Goal: Task Accomplishment & Management: Manage account settings

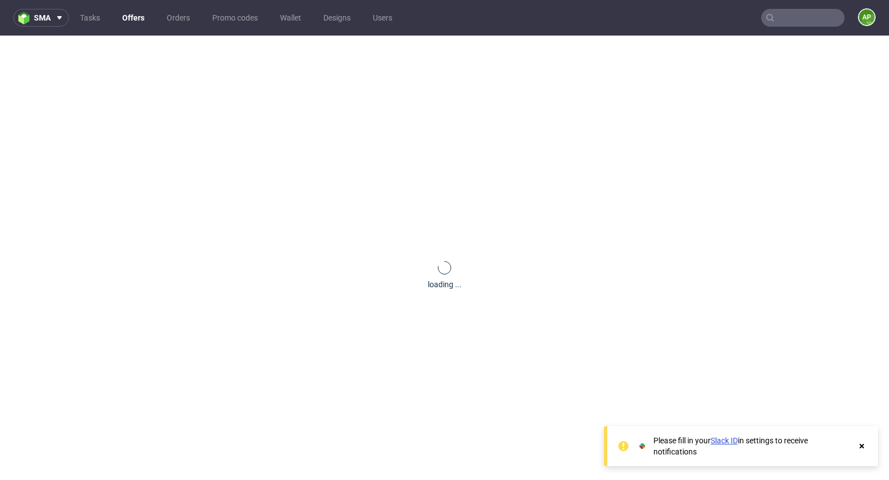
click at [131, 19] on link "Offers" at bounding box center [134, 18] width 36 height 18
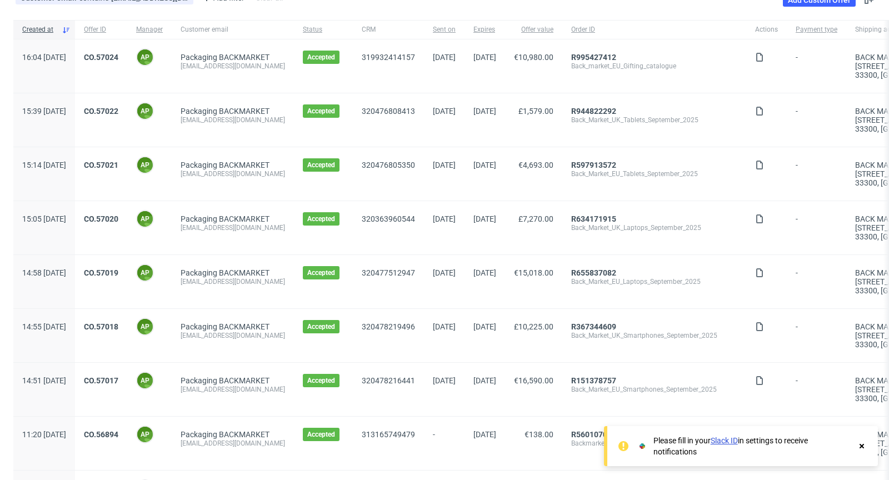
scroll to position [74, 0]
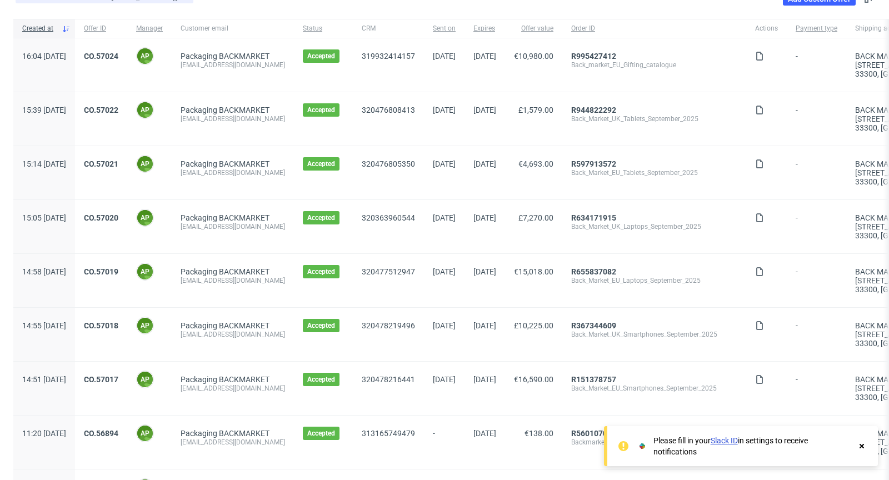
click at [864, 448] on icon at bounding box center [862, 446] width 10 height 9
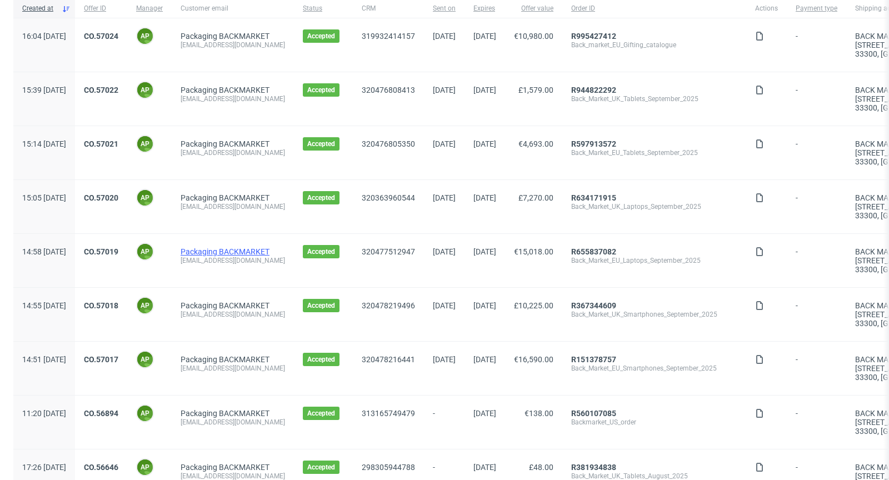
scroll to position [96, 0]
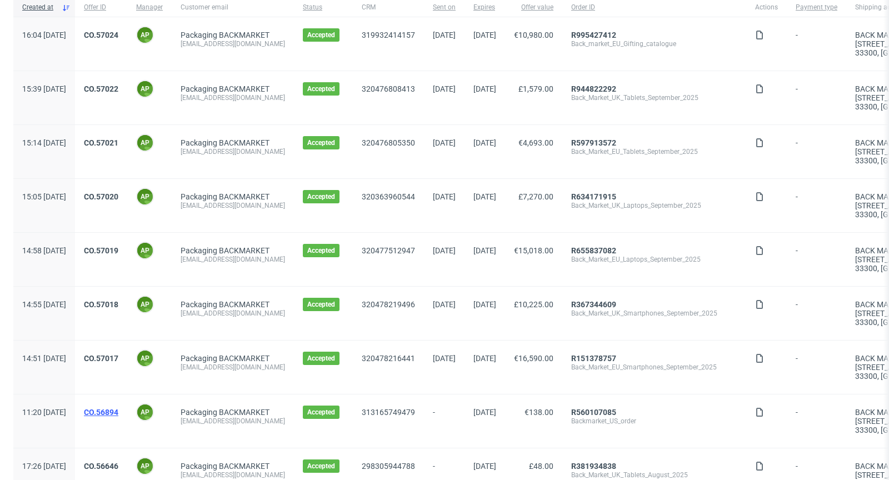
click at [118, 412] on link "CO.56894" at bounding box center [101, 412] width 34 height 9
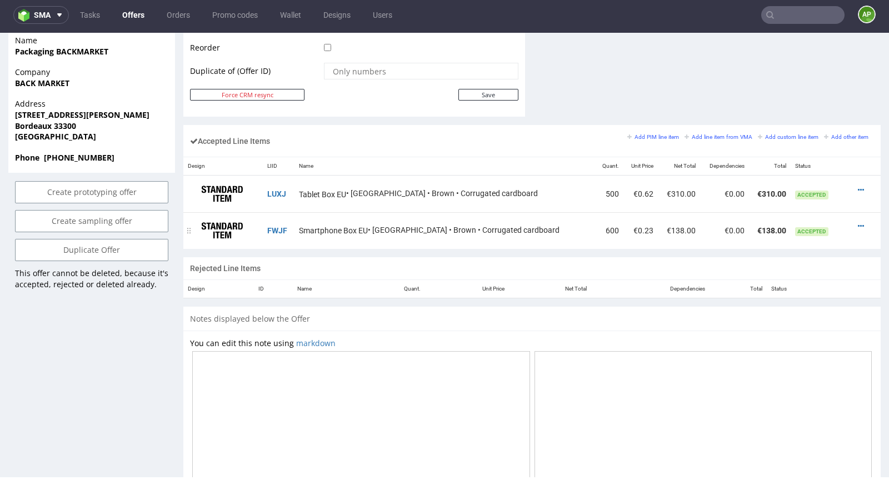
scroll to position [589, 0]
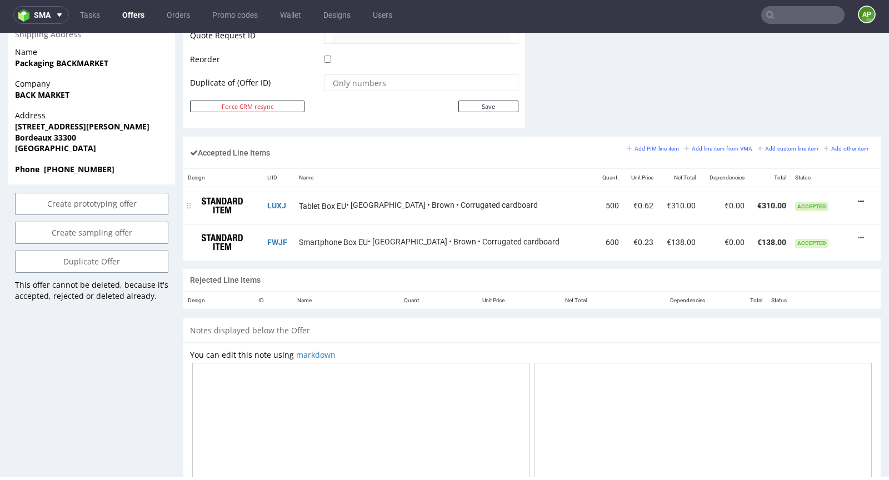
click at [858, 198] on icon at bounding box center [861, 202] width 6 height 8
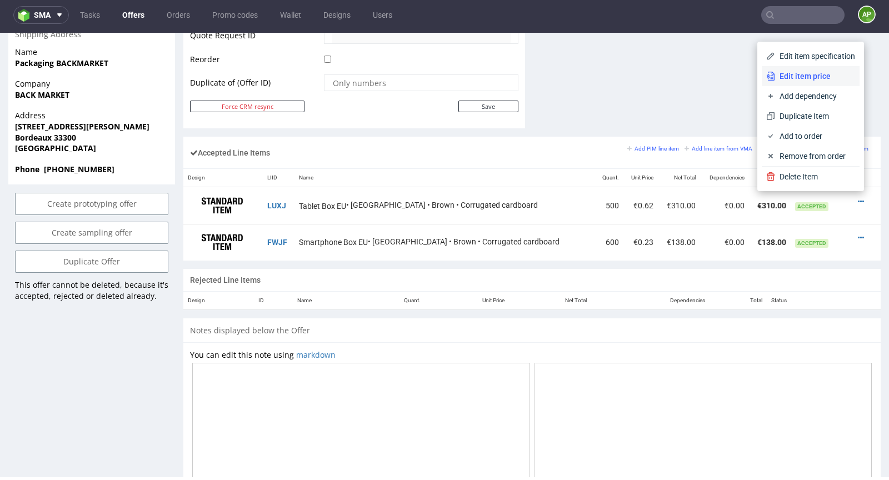
click at [819, 77] on span "Edit item price" at bounding box center [815, 76] width 80 height 11
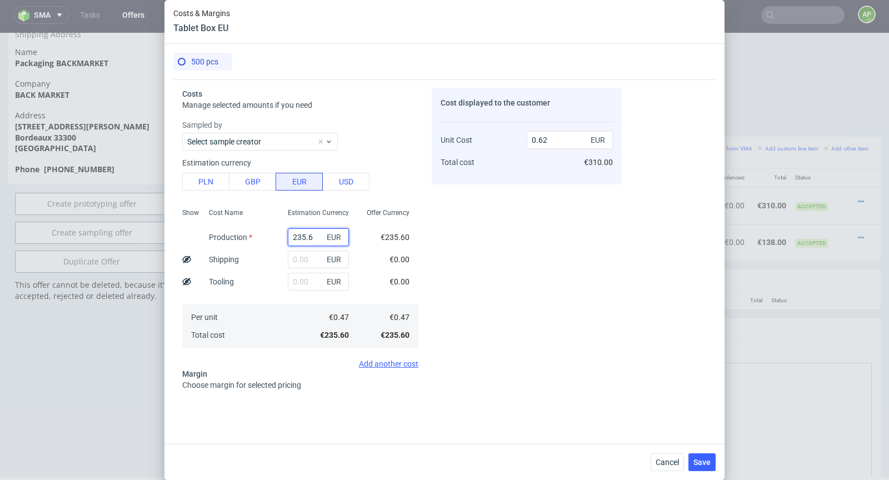
click at [302, 234] on input "235.6" at bounding box center [318, 237] width 61 height 18
type input "0"
click at [345, 187] on button "USD" at bounding box center [345, 182] width 47 height 18
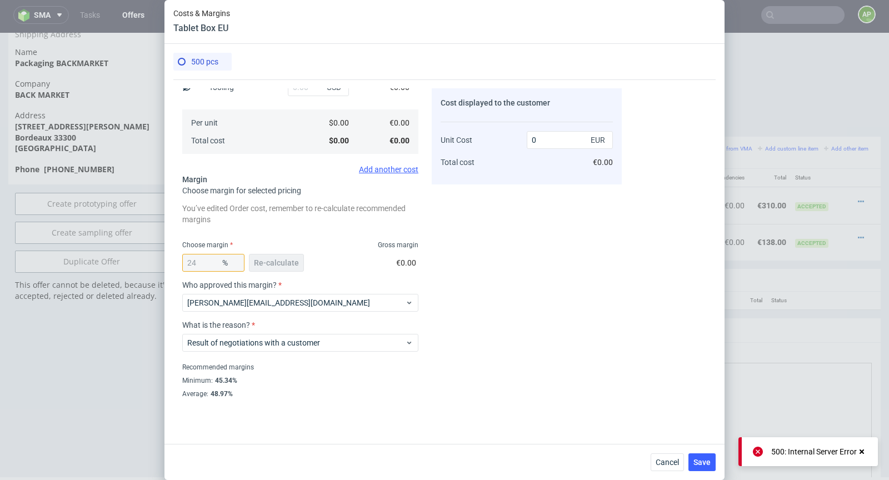
scroll to position [0, 0]
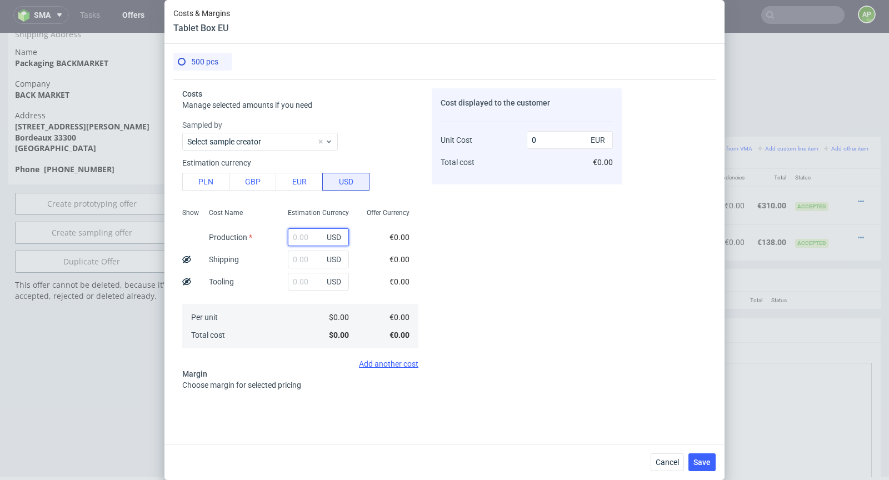
click at [296, 238] on input "text" at bounding box center [318, 237] width 61 height 18
paste input "$400.00"
click at [295, 233] on input "$400.00" at bounding box center [318, 237] width 61 height 18
type input "400"
type input "1.05"
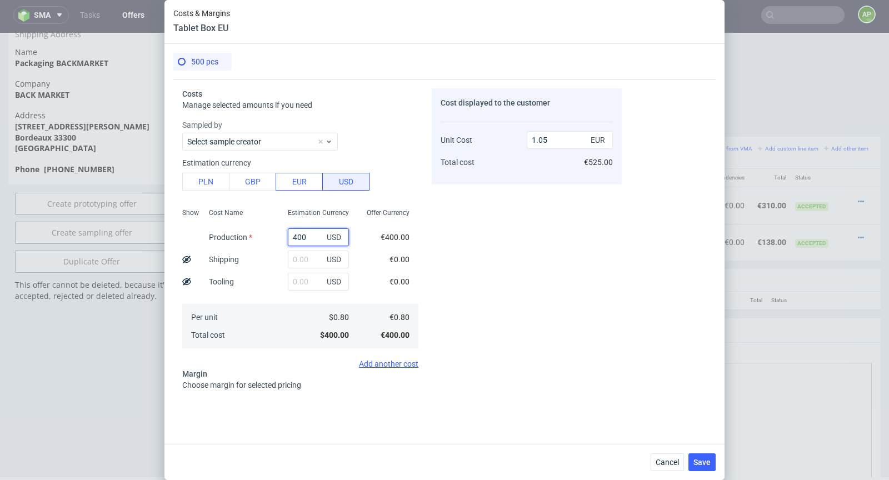
type input "400"
click at [298, 177] on button "EUR" at bounding box center [299, 182] width 47 height 18
click at [301, 234] on input "400" at bounding box center [318, 237] width 61 height 18
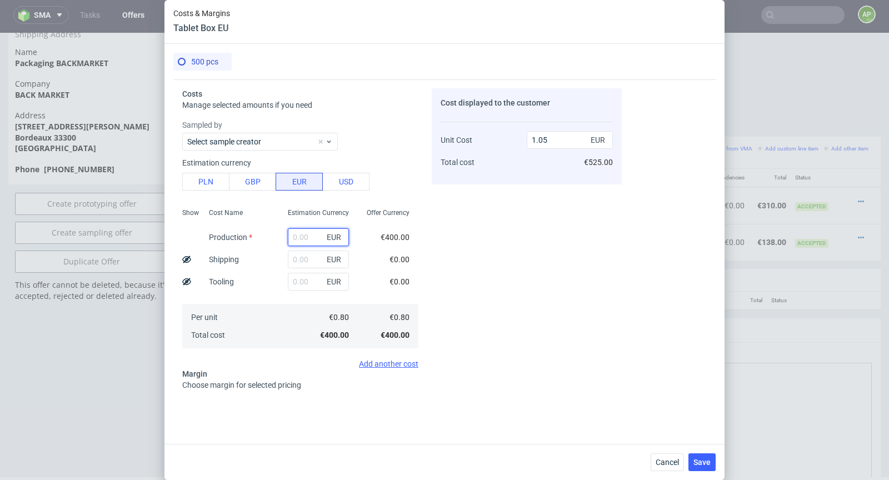
type input "0"
drag, startPoint x: 340, startPoint y: 183, endPoint x: 325, endPoint y: 214, distance: 34.5
click at [340, 183] on button "USD" at bounding box center [345, 182] width 47 height 18
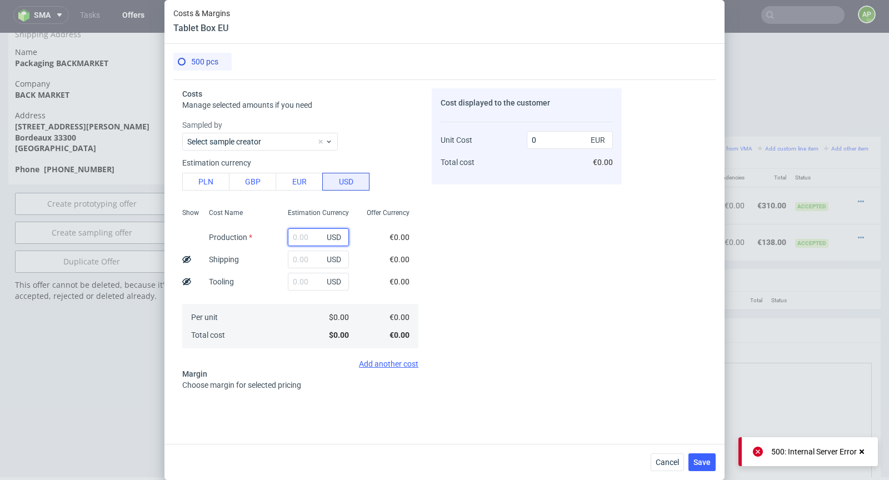
click at [299, 244] on input "text" at bounding box center [318, 237] width 61 height 18
paste input "400"
type input "400"
type input "1.05"
type input "400"
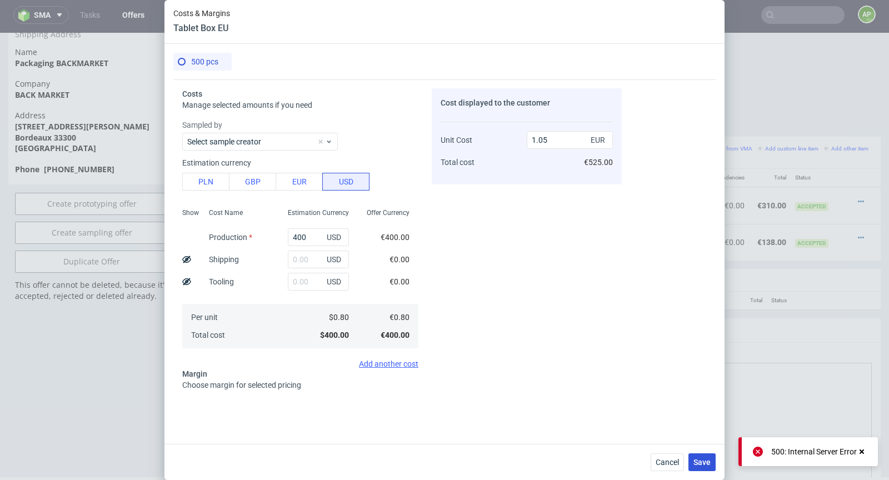
click at [705, 465] on span "Save" at bounding box center [701, 462] width 17 height 8
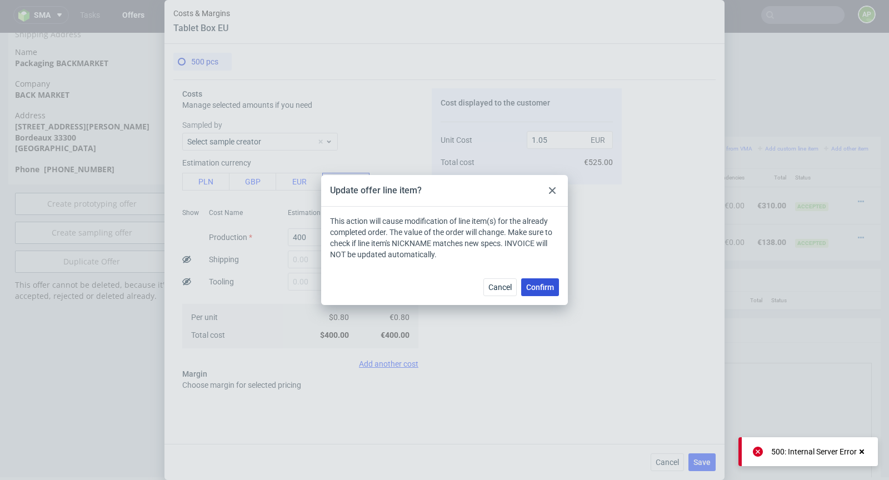
click at [540, 284] on span "Confirm" at bounding box center [540, 287] width 28 height 8
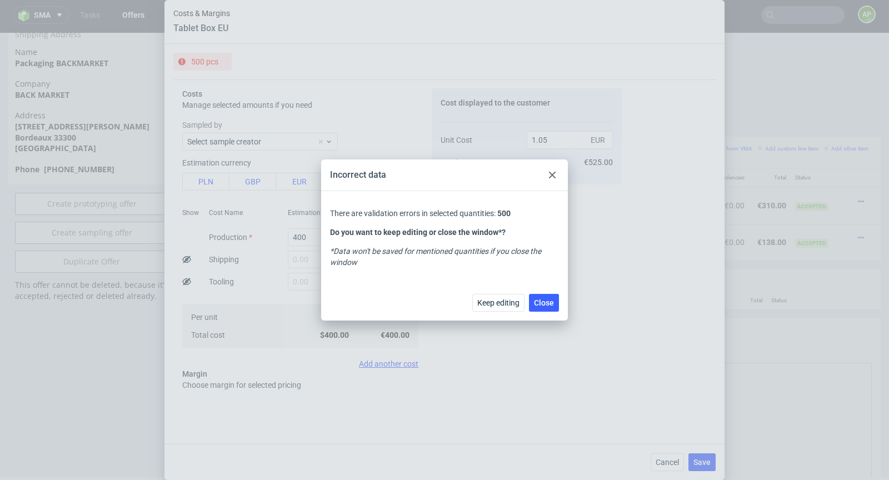
click at [550, 171] on div at bounding box center [552, 174] width 13 height 13
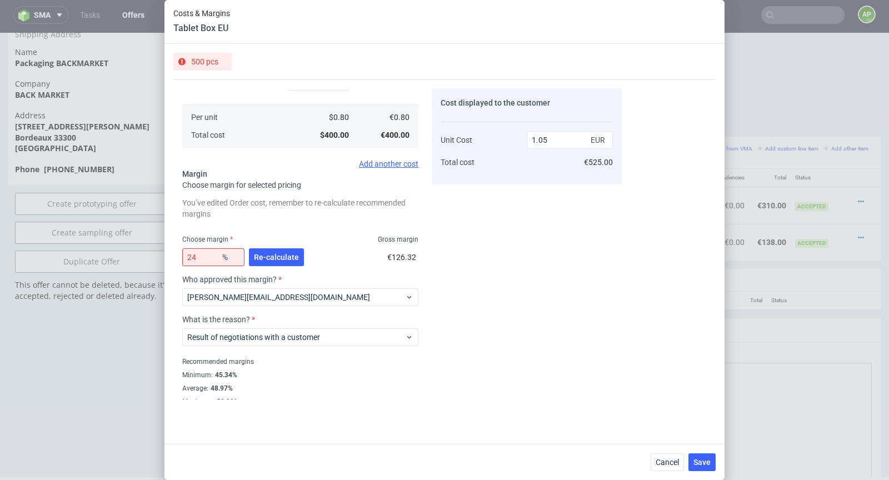
scroll to position [206, 0]
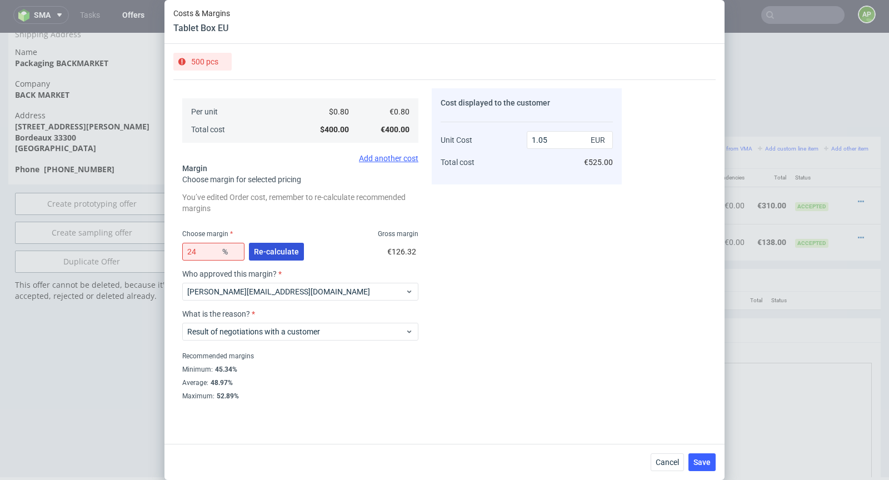
click at [271, 252] on span "Re-calculate" at bounding box center [276, 252] width 45 height 8
click at [701, 465] on span "Save" at bounding box center [701, 462] width 17 height 8
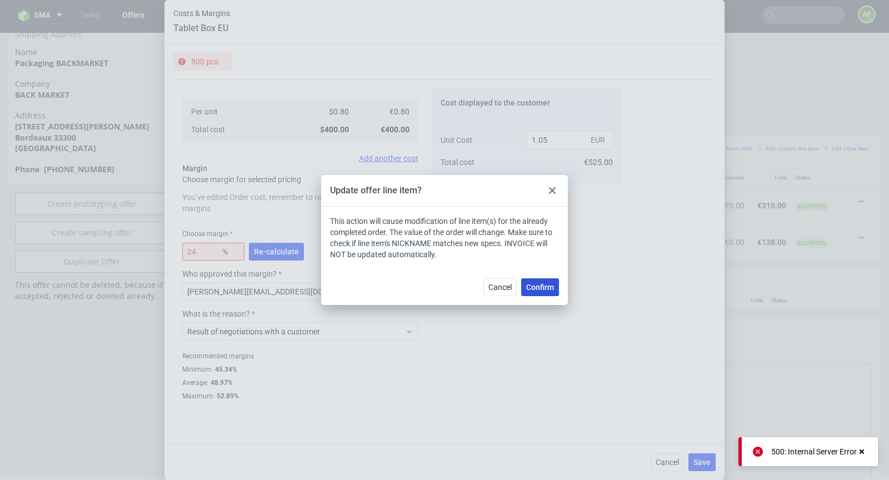
click at [531, 289] on span "Confirm" at bounding box center [540, 287] width 28 height 8
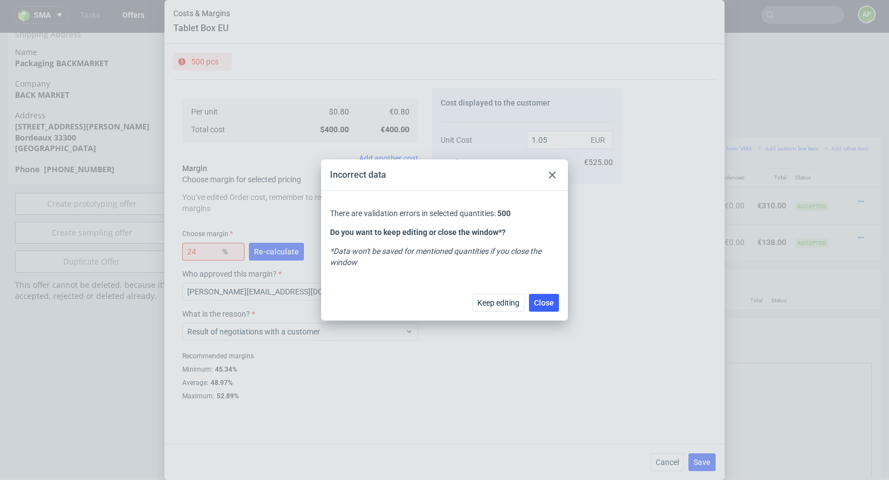
click at [551, 174] on use at bounding box center [552, 175] width 7 height 7
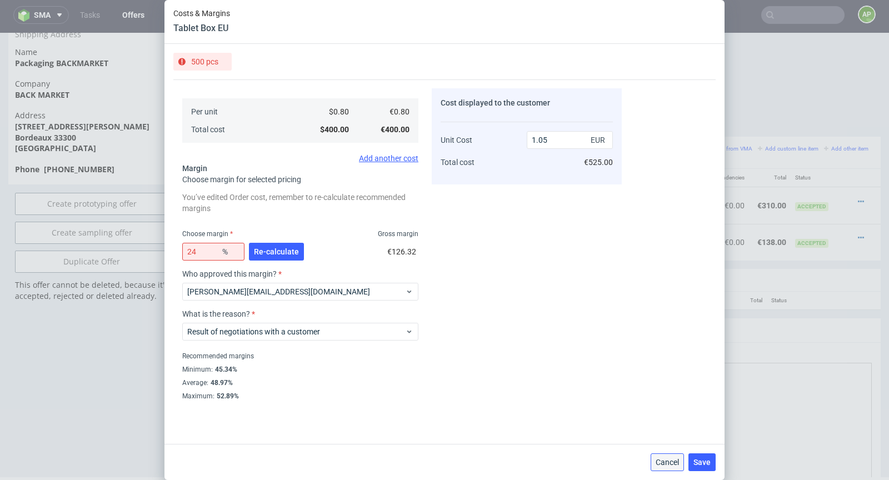
click at [677, 460] on span "Cancel" at bounding box center [667, 462] width 23 height 8
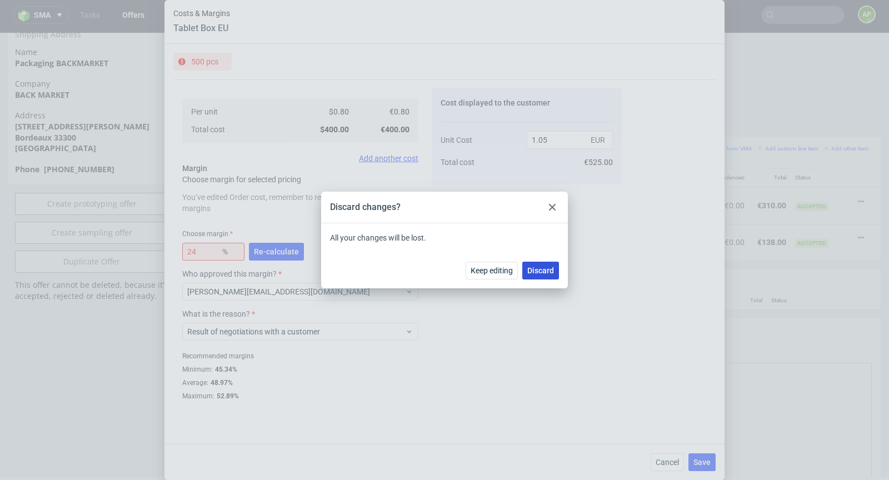
click at [534, 275] on button "Discard" at bounding box center [540, 271] width 37 height 18
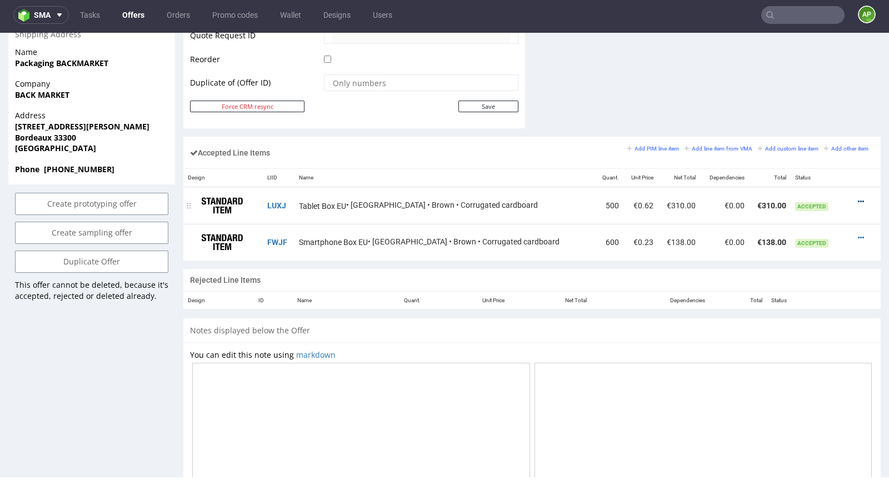
click at [858, 198] on icon at bounding box center [861, 202] width 6 height 8
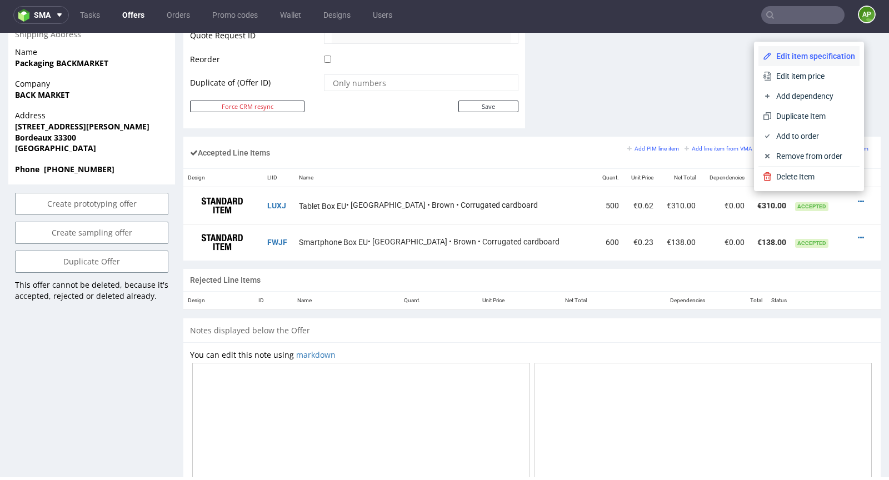
click at [802, 62] on li "Edit item specification" at bounding box center [808, 56] width 101 height 20
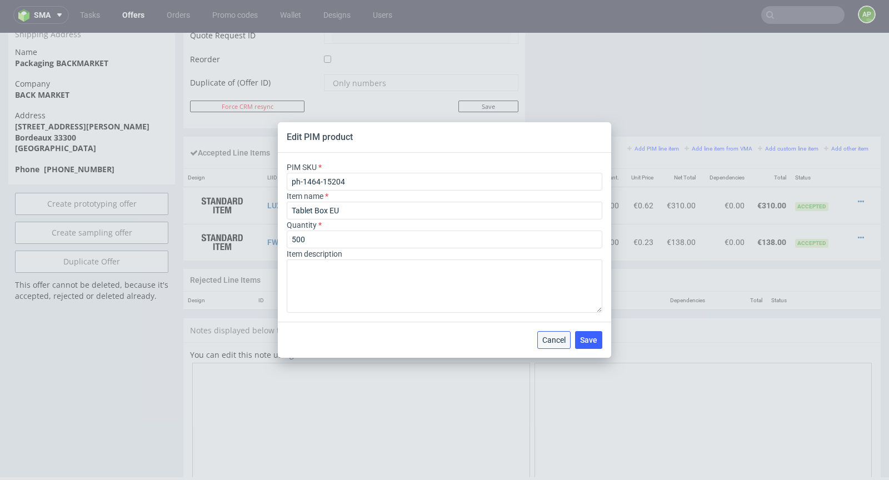
click at [559, 339] on span "Cancel" at bounding box center [553, 340] width 23 height 8
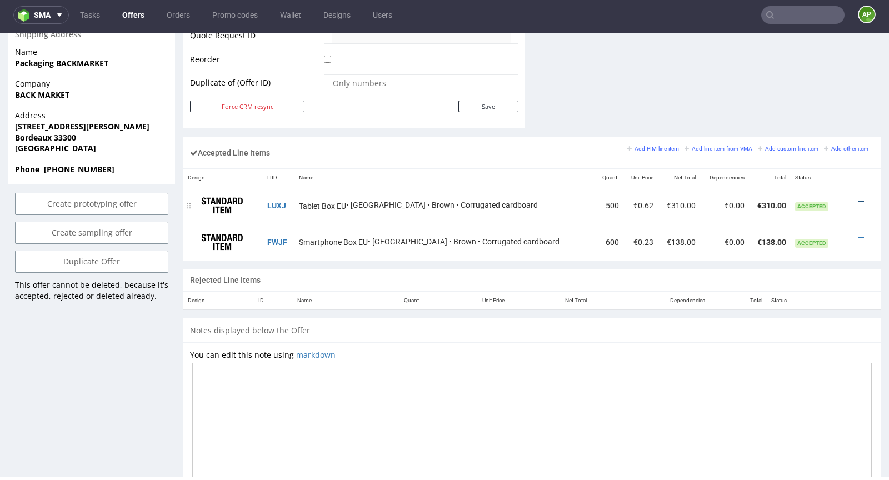
click at [858, 198] on icon at bounding box center [861, 202] width 6 height 8
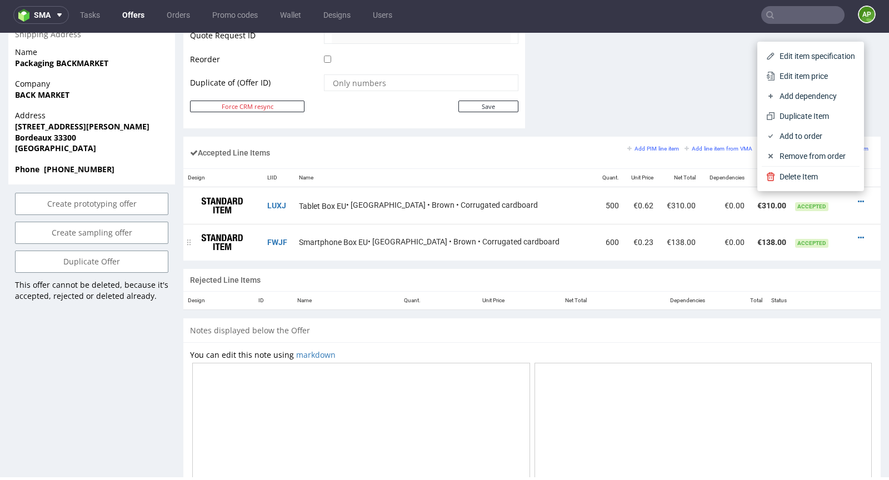
click at [827, 237] on td "Accepted" at bounding box center [815, 242] width 49 height 37
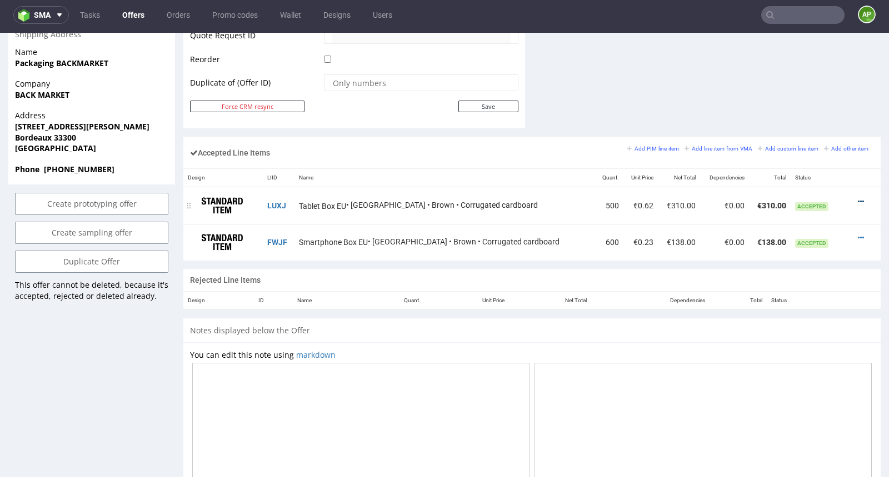
click at [858, 200] on icon at bounding box center [861, 202] width 6 height 8
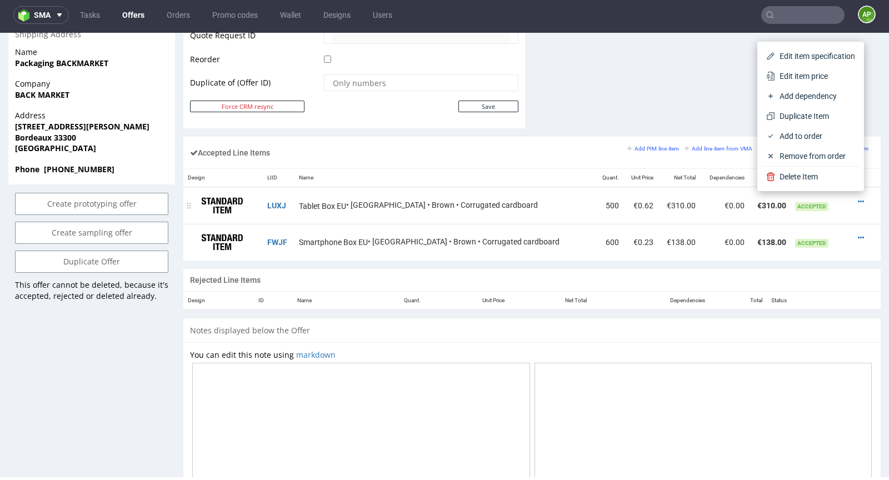
click at [826, 224] on td "Accepted" at bounding box center [815, 242] width 49 height 37
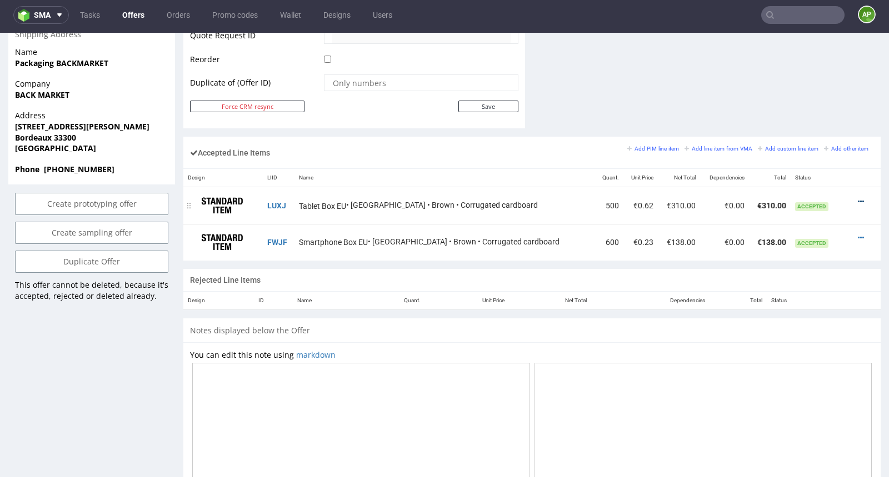
click at [858, 198] on icon at bounding box center [861, 202] width 6 height 8
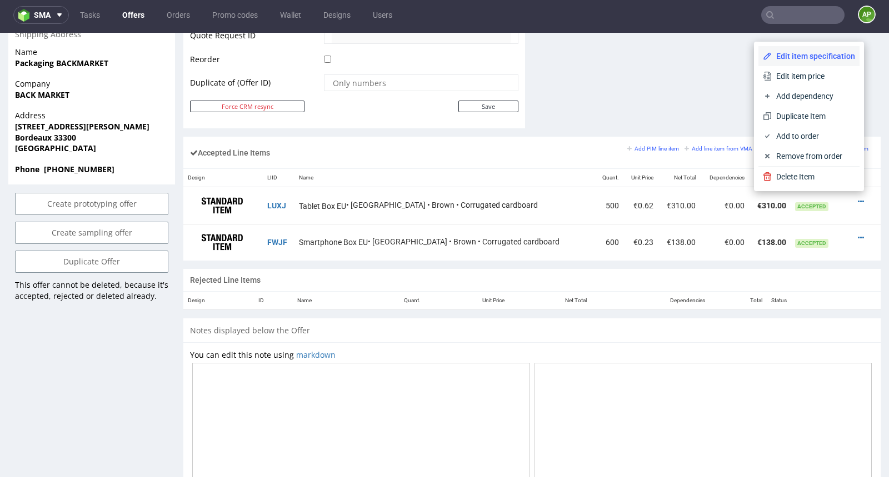
click at [802, 56] on span "Edit item specification" at bounding box center [813, 56] width 83 height 11
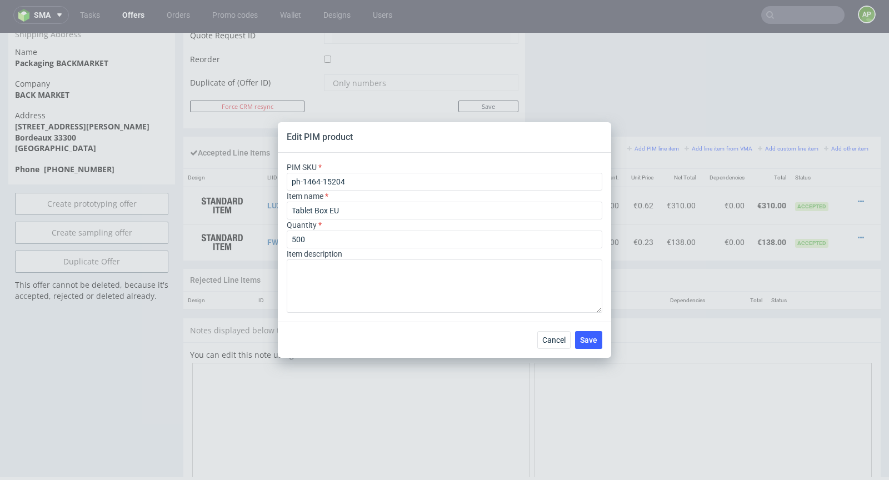
click at [220, 328] on div "Edit PIM product PIM SKU ph-1464-15204 Item name Tablet Box EU Quantity 500 Ite…" at bounding box center [444, 240] width 889 height 480
click at [562, 341] on span "Cancel" at bounding box center [553, 340] width 23 height 8
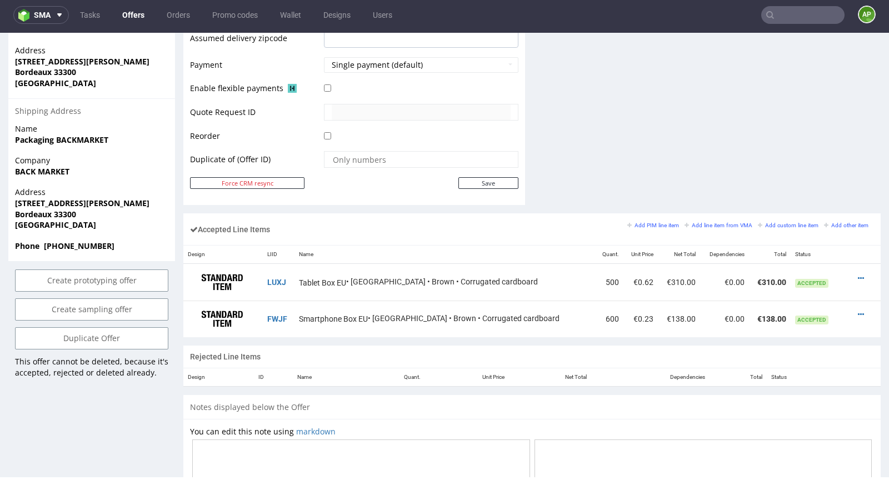
scroll to position [512, 0]
click at [855, 276] on div at bounding box center [862, 278] width 15 height 11
click at [858, 275] on icon at bounding box center [861, 279] width 6 height 8
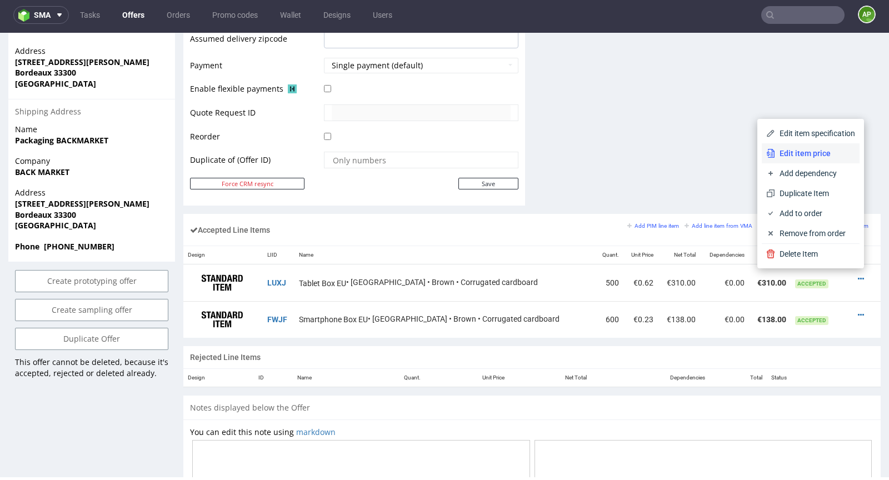
click at [829, 152] on span "Edit item price" at bounding box center [815, 153] width 80 height 11
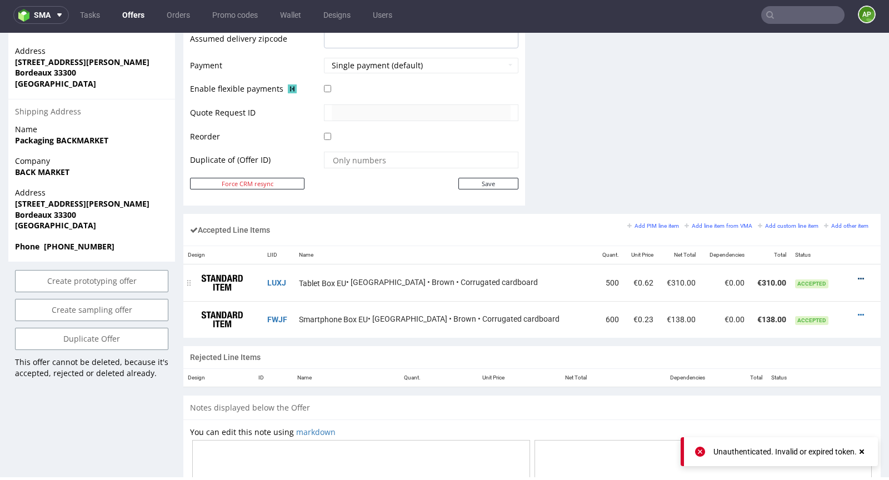
click at [858, 275] on icon at bounding box center [861, 279] width 6 height 8
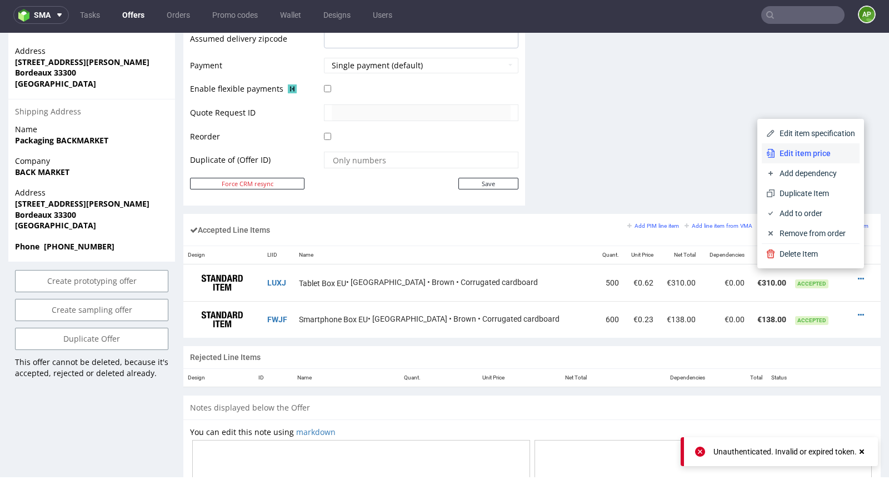
click at [801, 154] on span "Edit item price" at bounding box center [815, 153] width 80 height 11
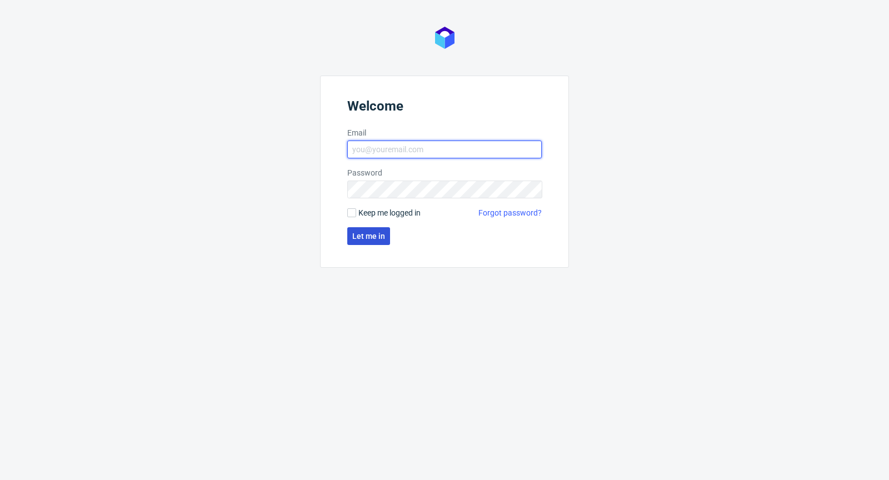
type input "antonina.plotek@packhelp.com"
click at [374, 235] on span "Let me in" at bounding box center [368, 236] width 33 height 8
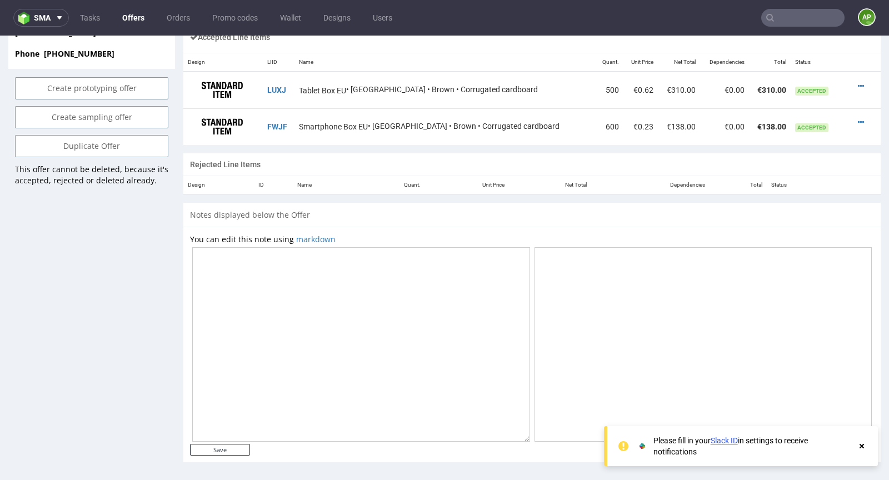
scroll to position [630, 0]
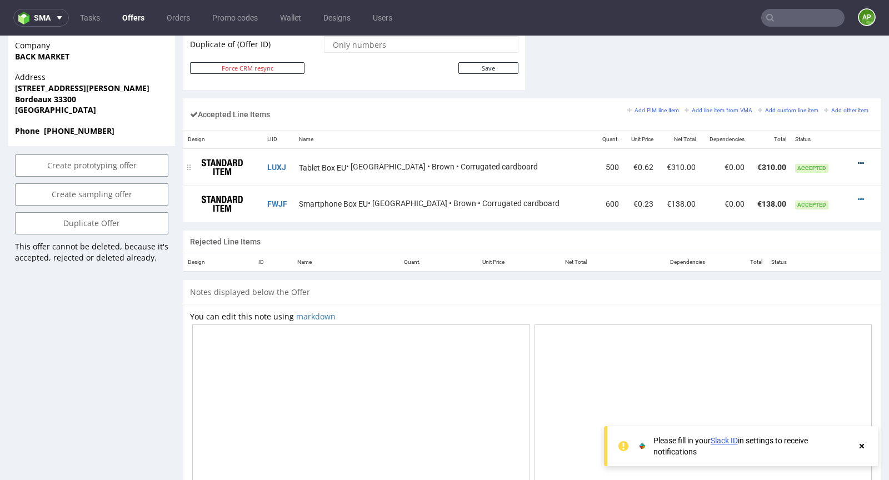
click at [858, 159] on icon at bounding box center [861, 163] width 6 height 8
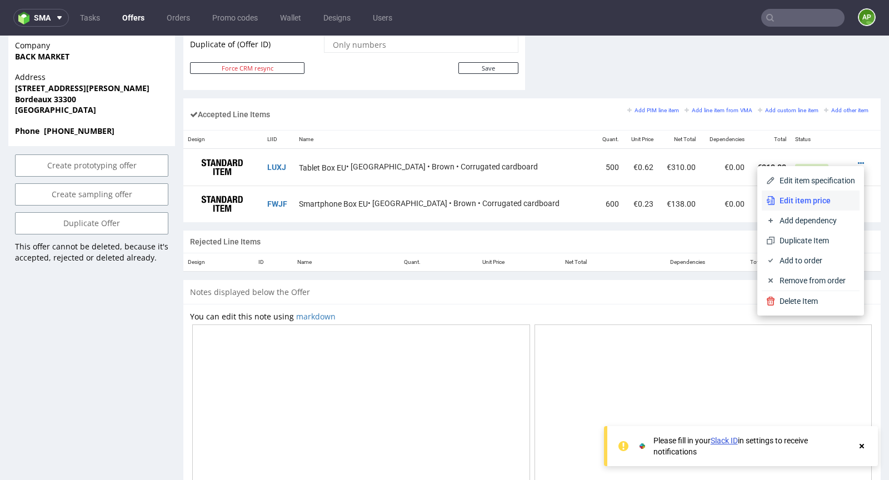
click at [822, 202] on span "Edit item price" at bounding box center [815, 200] width 80 height 11
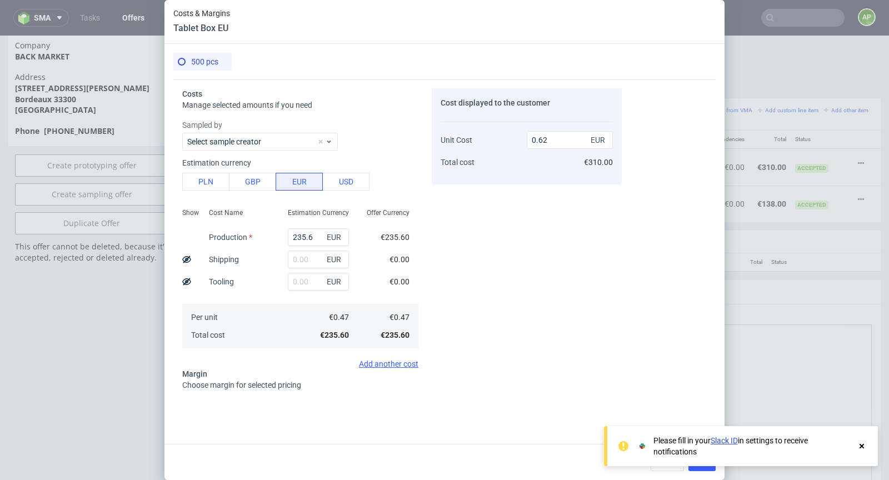
click at [865, 446] on icon at bounding box center [862, 446] width 10 height 9
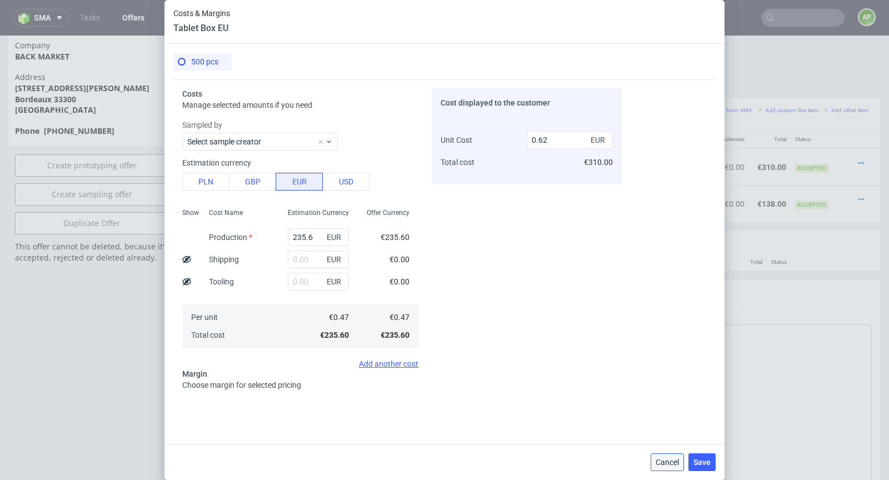
click at [659, 459] on span "Cancel" at bounding box center [667, 462] width 23 height 8
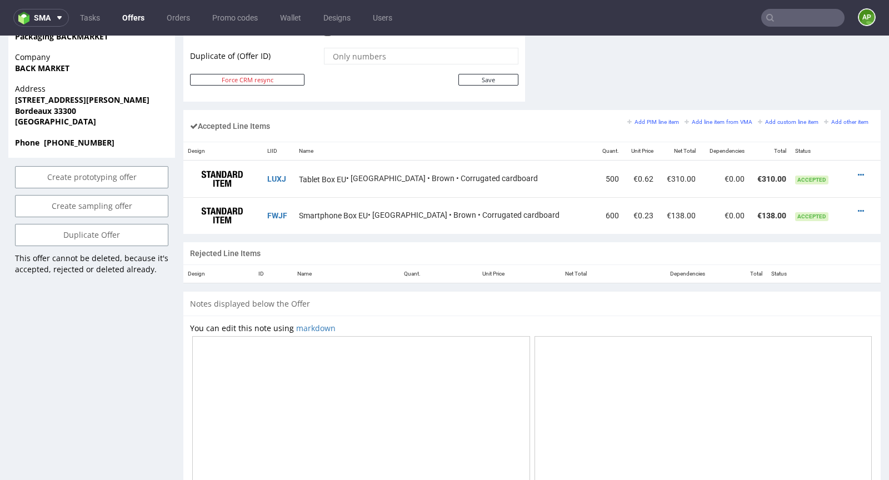
scroll to position [617, 0]
click at [858, 172] on icon at bounding box center [861, 176] width 6 height 8
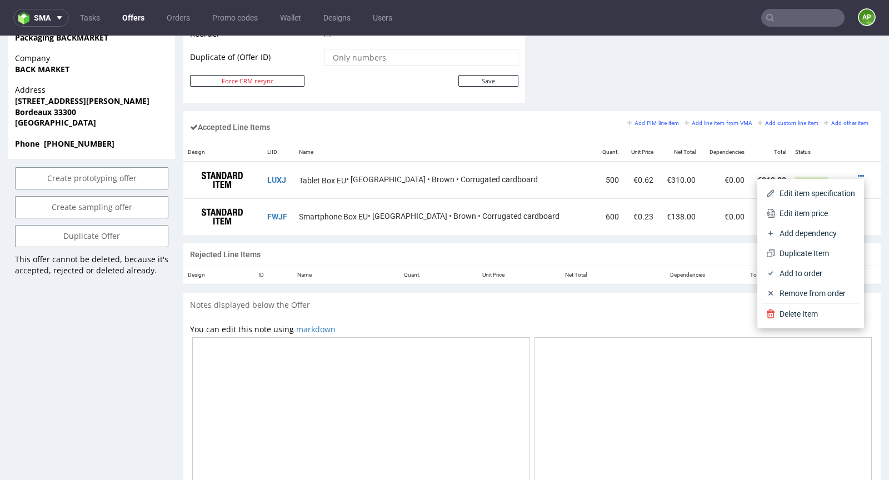
click at [406, 143] on th "Name" at bounding box center [444, 152] width 300 height 18
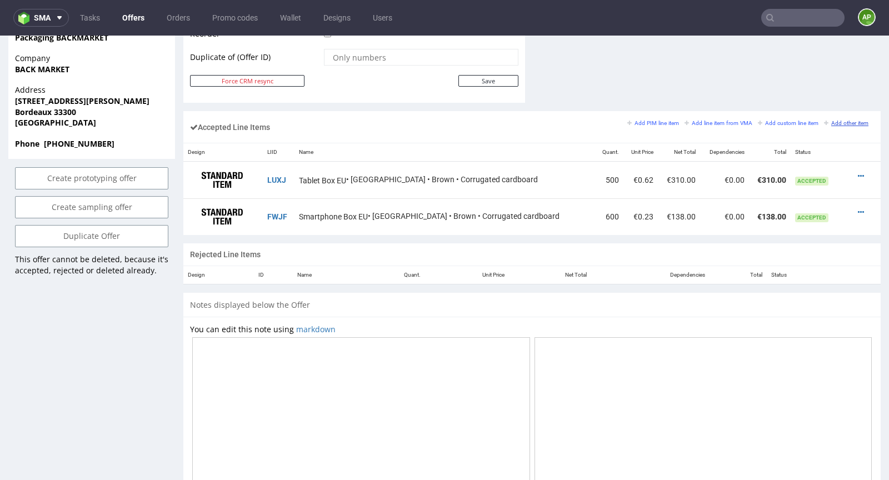
click at [847, 120] on small "Add other item" at bounding box center [846, 123] width 44 height 6
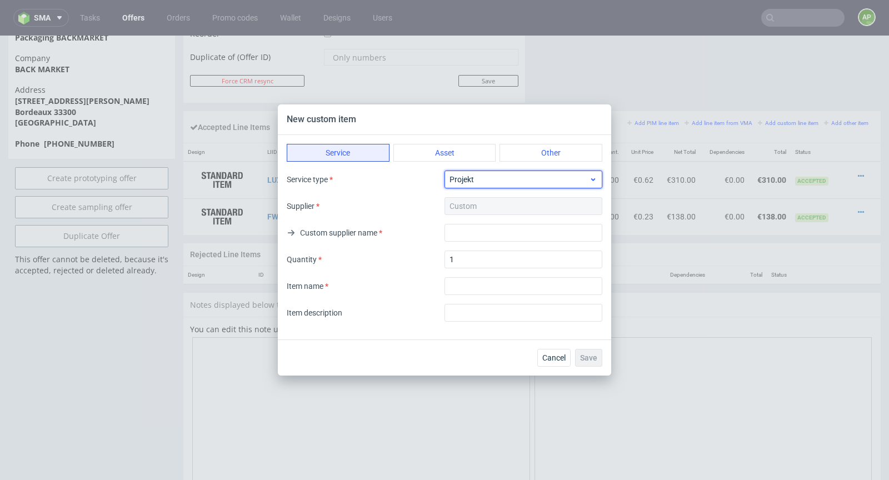
click at [483, 176] on span "Projekt" at bounding box center [519, 179] width 139 height 11
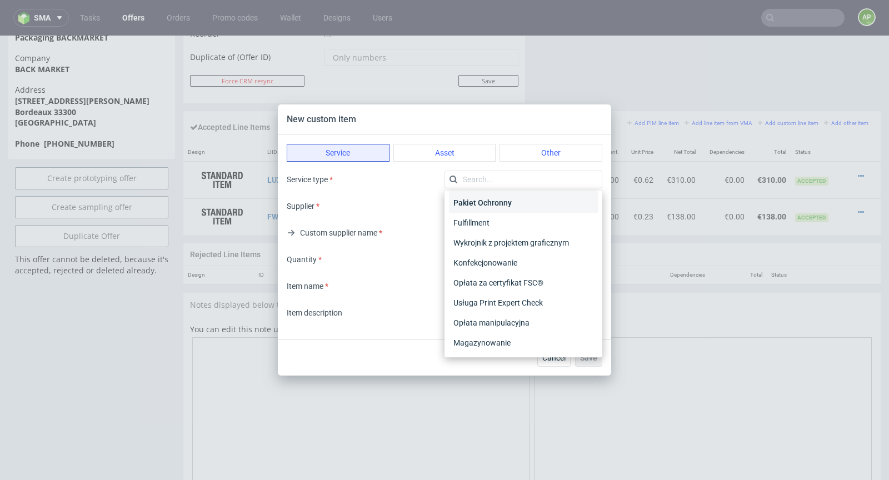
scroll to position [0, 0]
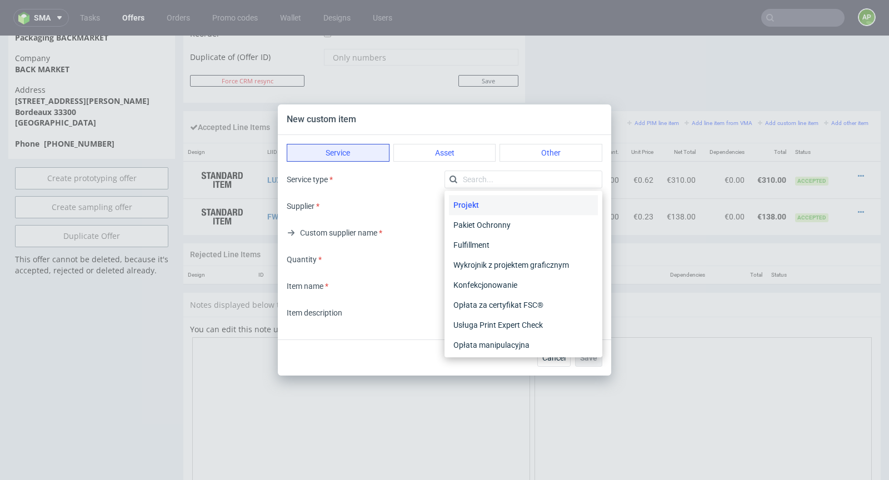
click at [507, 206] on div "Projekt" at bounding box center [523, 205] width 149 height 20
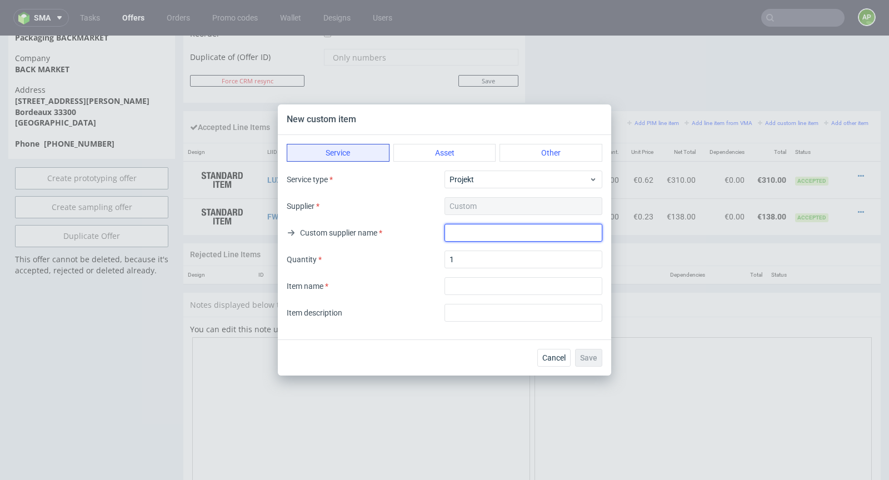
click at [461, 231] on input "text" at bounding box center [524, 233] width 158 height 18
type input "W"
type input "-"
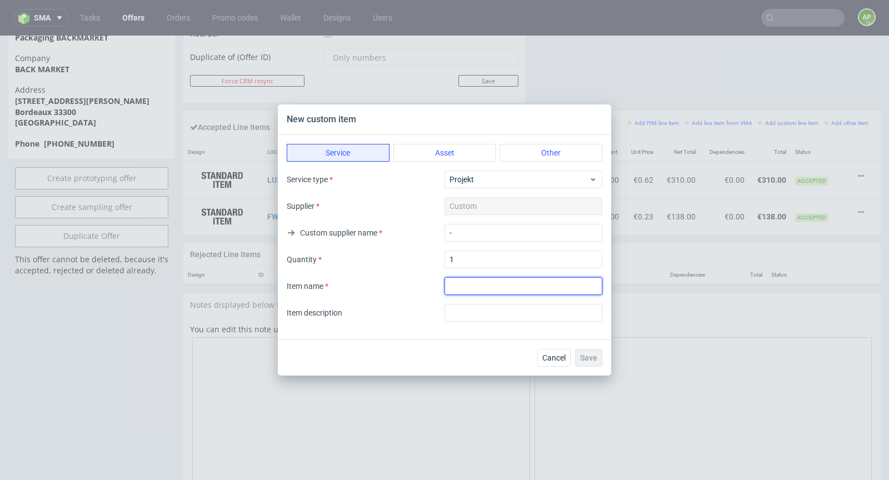
click at [481, 283] on input "textarea" at bounding box center [524, 286] width 158 height 18
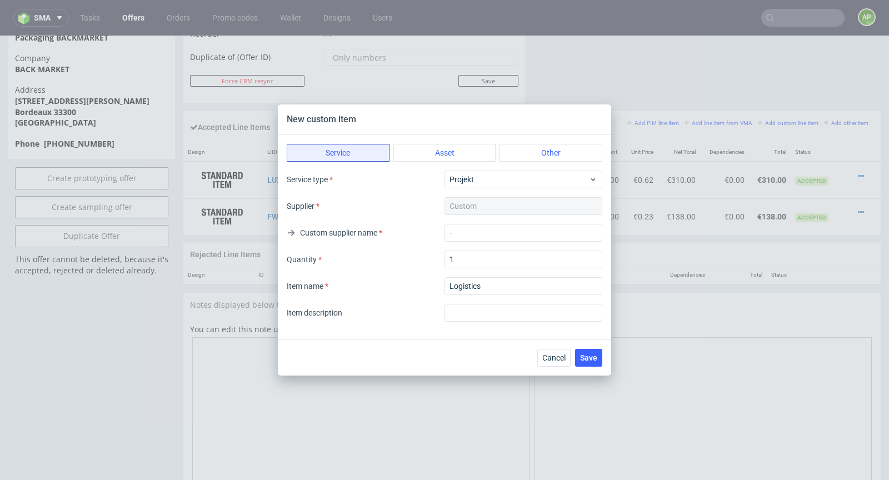
click at [408, 306] on div "Item description" at bounding box center [445, 313] width 316 height 18
click at [479, 308] on input "text" at bounding box center [524, 313] width 158 height 18
click at [505, 286] on input "textarea" at bounding box center [524, 286] width 158 height 18
type input "Logistics Tablets"
click at [517, 313] on input "text" at bounding box center [524, 313] width 158 height 18
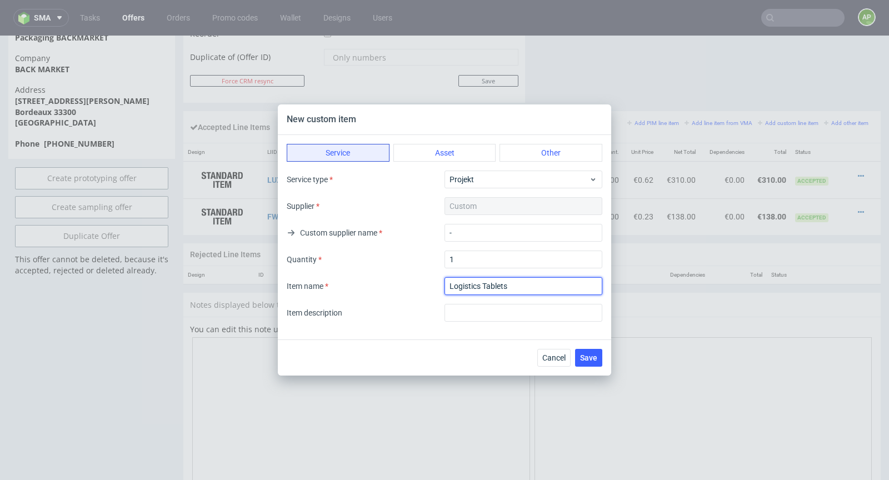
click at [521, 287] on input "textarea" at bounding box center [524, 286] width 158 height 18
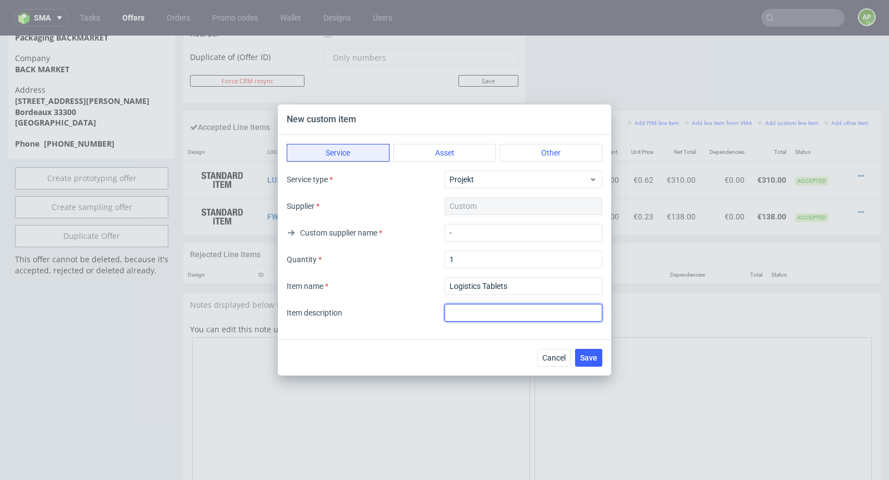
click at [491, 312] on input "text" at bounding box center [524, 313] width 158 height 18
paste input "Logistics Tablets"
type input "Logistics Tablets"
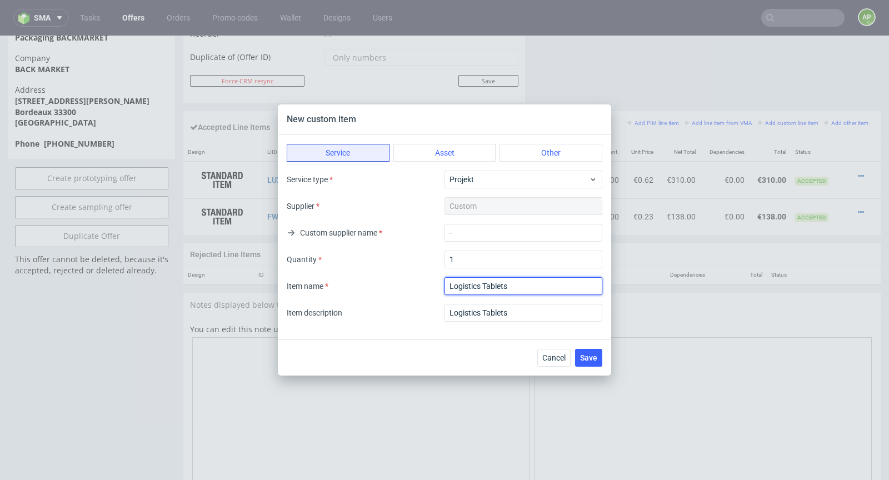
click at [533, 292] on input "textarea" at bounding box center [524, 286] width 158 height 18
type input "Logistics Tablets US September 2025"
click at [568, 289] on input "textarea" at bounding box center [524, 286] width 158 height 18
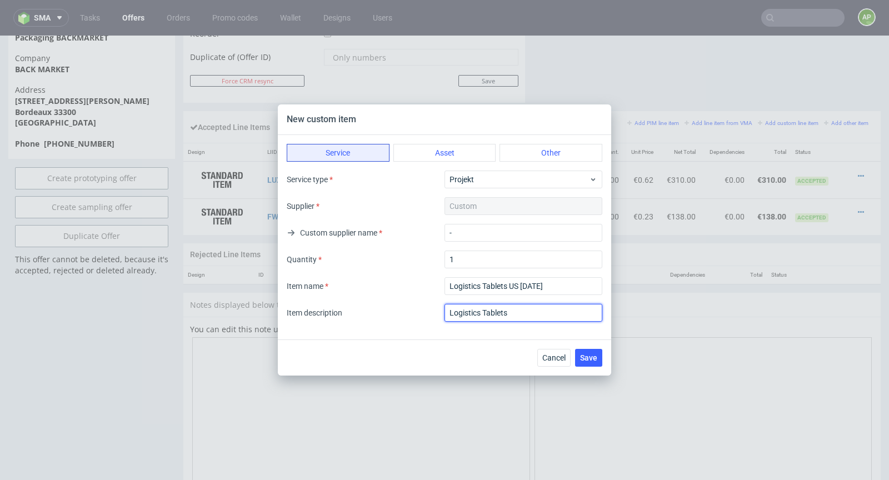
click at [535, 311] on input "Logistics Tablets" at bounding box center [524, 313] width 158 height 18
paste input "US September 2025"
type input "Logistics Tablets US September 2025"
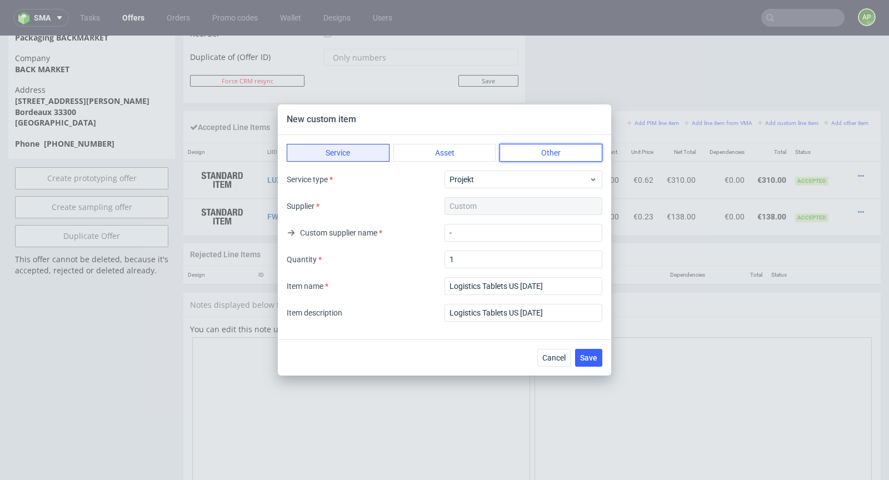
click at [547, 156] on button "Other" at bounding box center [551, 153] width 103 height 18
click at [581, 360] on span "Save" at bounding box center [588, 358] width 17 height 8
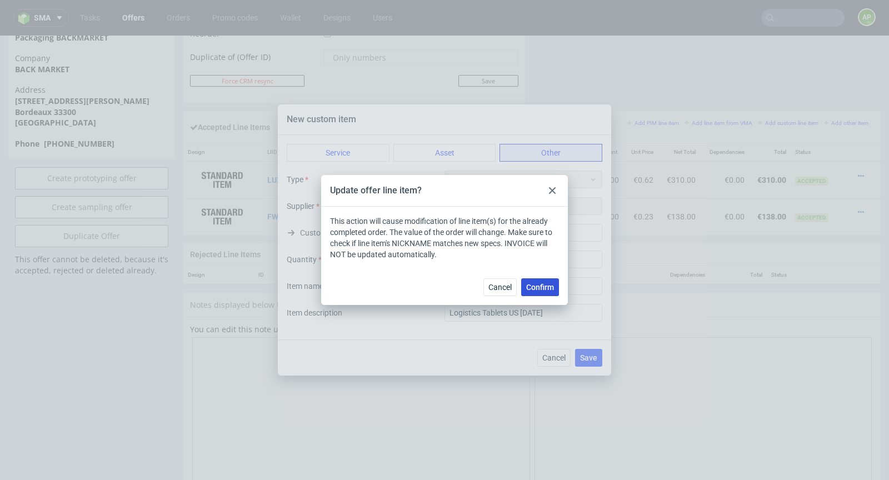
click at [535, 286] on span "Confirm" at bounding box center [540, 287] width 28 height 8
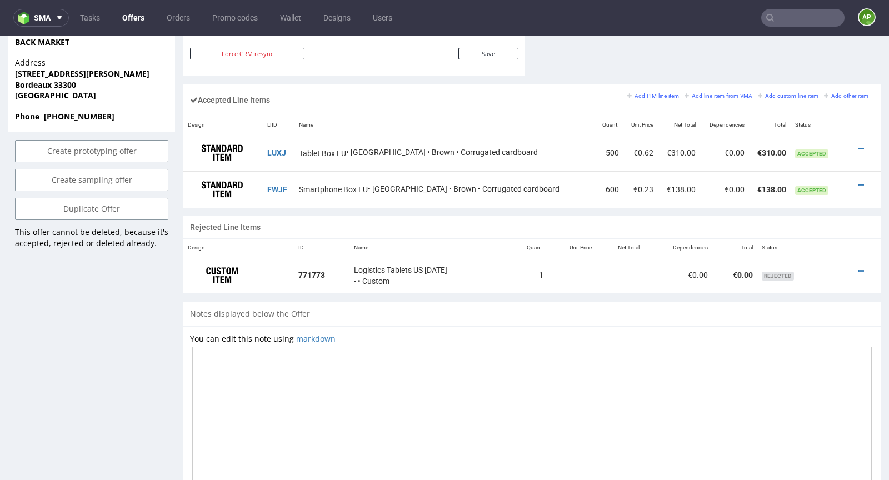
scroll to position [647, 0]
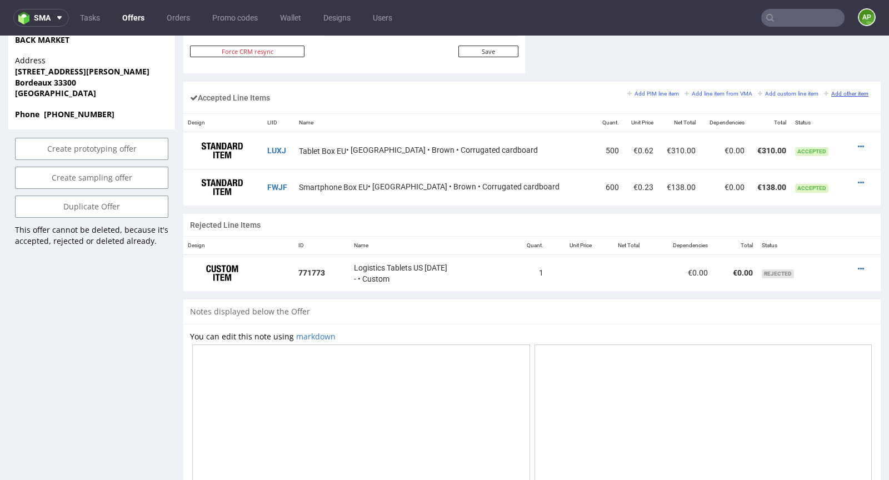
click at [835, 91] on small "Add other item" at bounding box center [846, 94] width 44 height 6
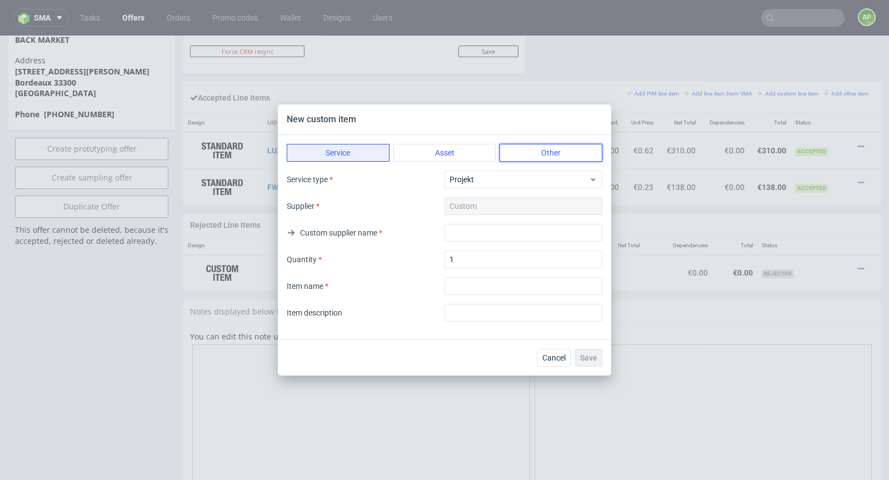
click at [540, 153] on button "Other" at bounding box center [551, 153] width 103 height 18
click at [452, 296] on div "Type Inne Supplier Custom Custom supplier name Quantity 1 Item name Item descri…" at bounding box center [445, 246] width 316 height 151
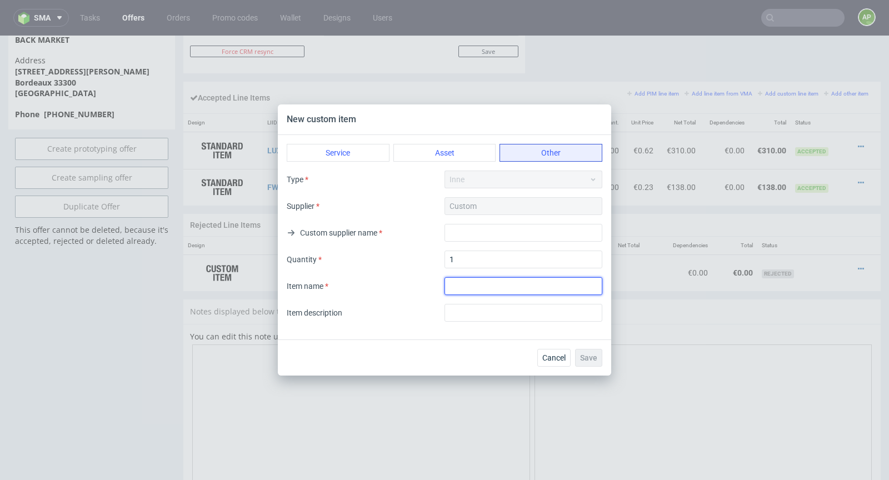
click at [460, 291] on input "textarea" at bounding box center [524, 286] width 158 height 18
paste input "Logistics Tablets US September 2025"
type input "Logistics Tablets US September 2025"
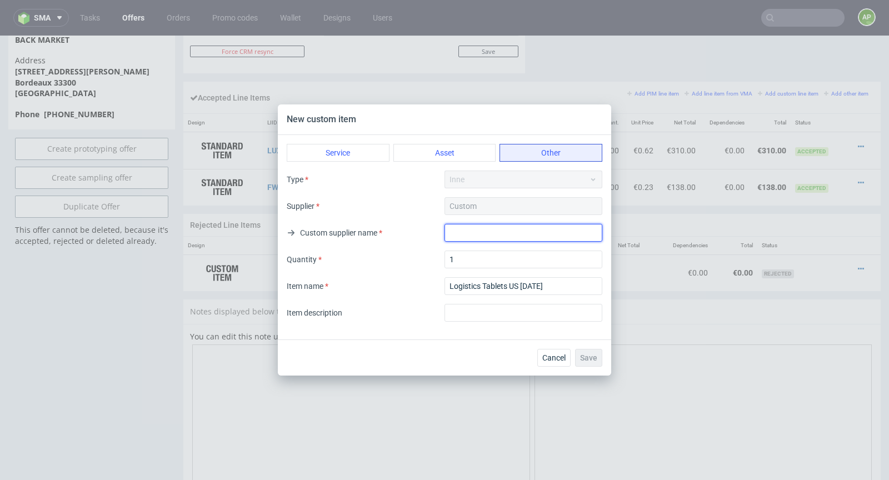
click at [477, 232] on input "text" at bounding box center [524, 233] width 158 height 18
type input "-"
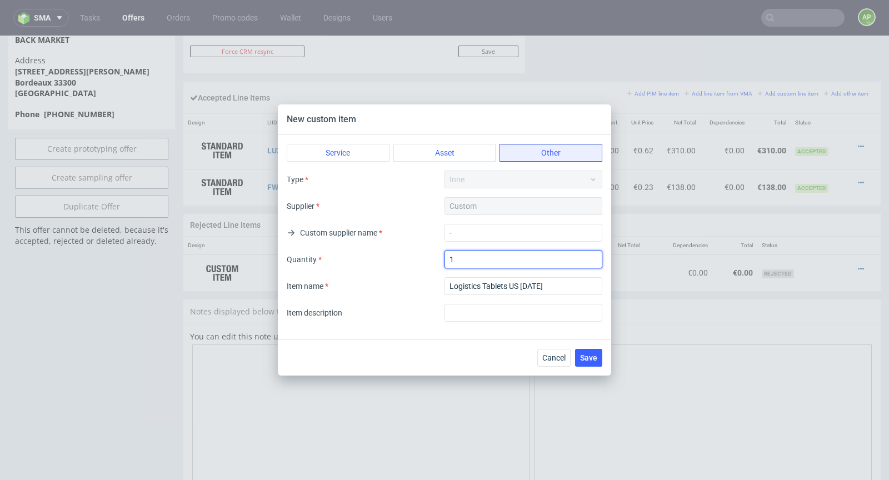
click at [483, 263] on input "1" at bounding box center [524, 260] width 158 height 18
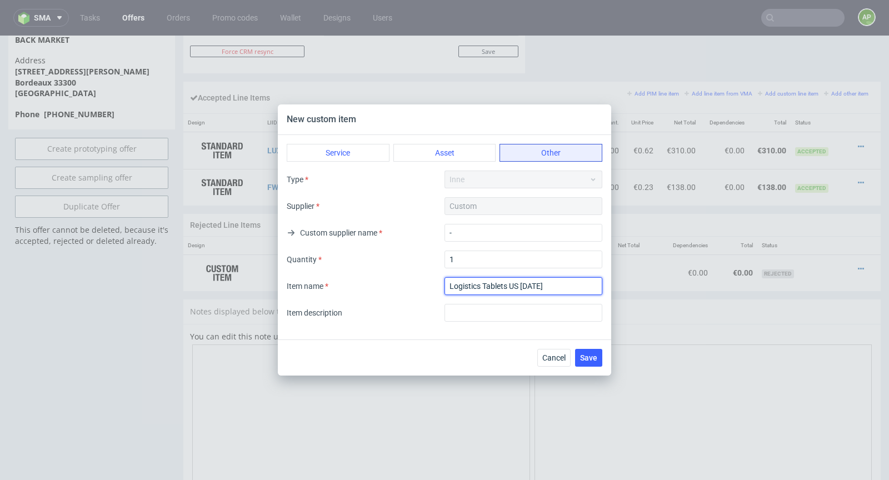
click at [496, 287] on input "textarea" at bounding box center [524, 286] width 158 height 18
type input "Logistics Smartphones US September 2025"
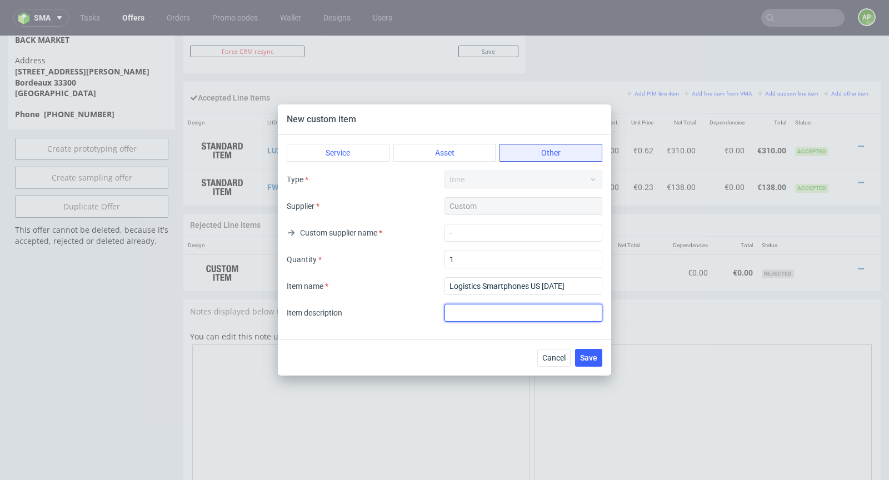
click at [496, 304] on input "text" at bounding box center [524, 313] width 158 height 18
paste input "Logistics Smartphones US September 2025"
type input "Logistics Smartphones US September 2025"
click at [591, 359] on span "Save" at bounding box center [588, 358] width 17 height 8
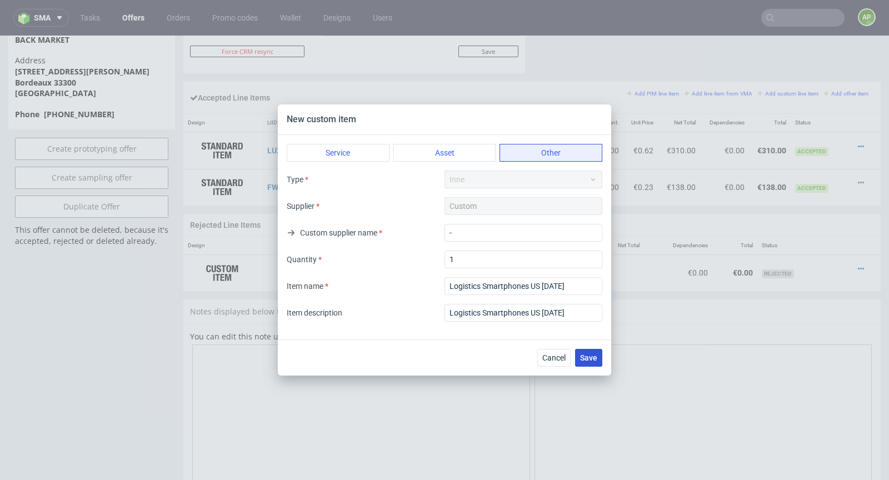
scroll to position [0, 0]
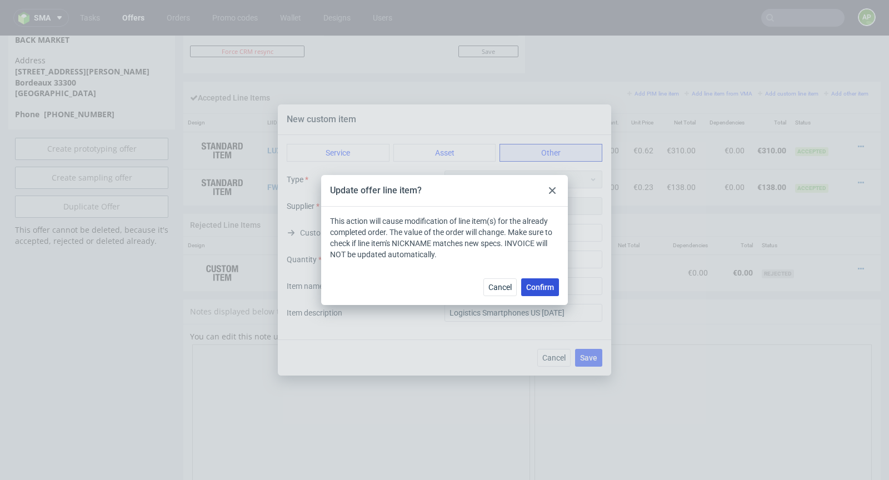
click at [553, 288] on span "Confirm" at bounding box center [540, 287] width 28 height 8
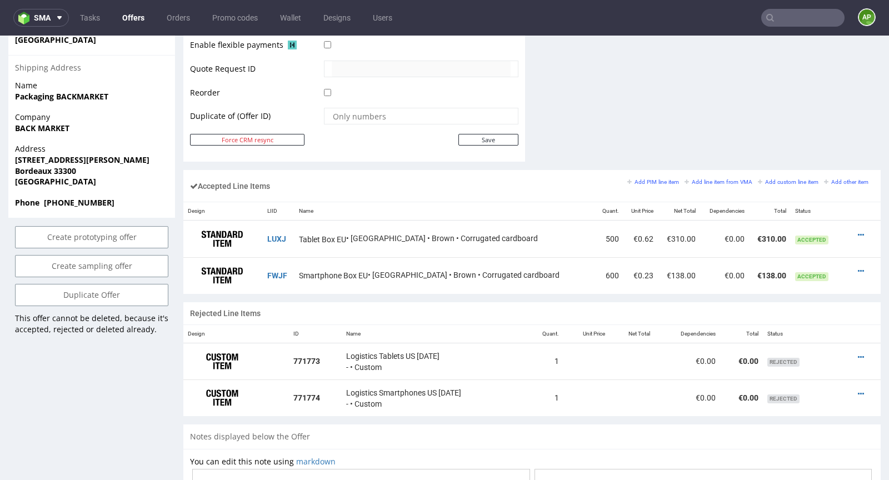
scroll to position [560, 0]
click at [858, 352] on icon at bounding box center [861, 356] width 6 height 8
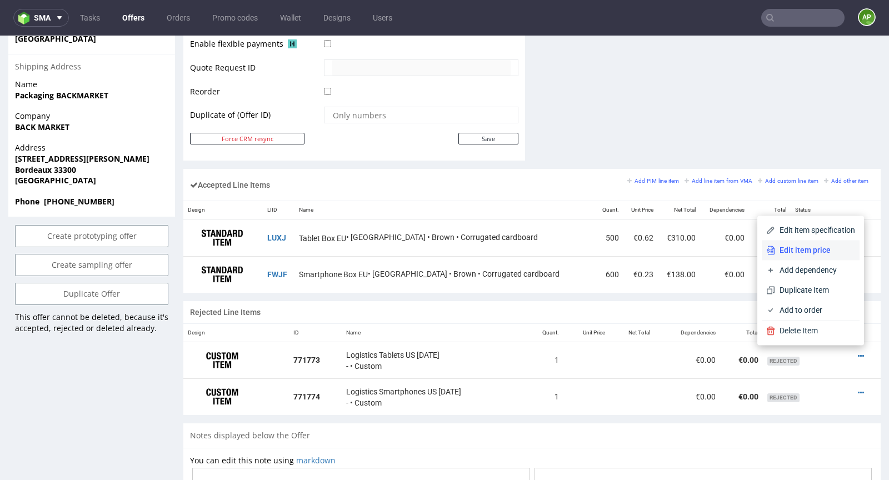
click at [817, 256] on span "Edit item price" at bounding box center [815, 249] width 80 height 11
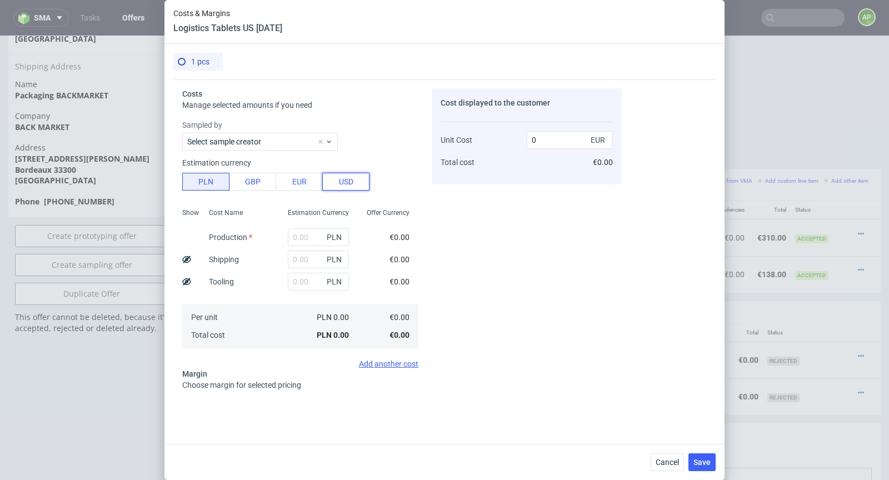
click at [343, 183] on button "USD" at bounding box center [345, 182] width 47 height 18
click at [304, 236] on input "text" at bounding box center [318, 237] width 61 height 18
paste input "$1,584.00"
click at [299, 236] on input "$1,584.00" at bounding box center [318, 237] width 61 height 18
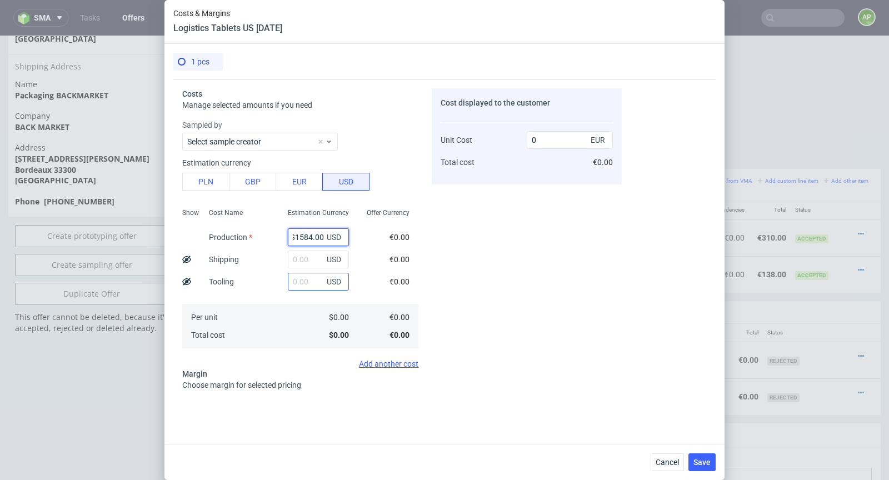
scroll to position [0, 1]
click at [297, 238] on input "$1584.00" at bounding box center [318, 237] width 61 height 18
type input "1584"
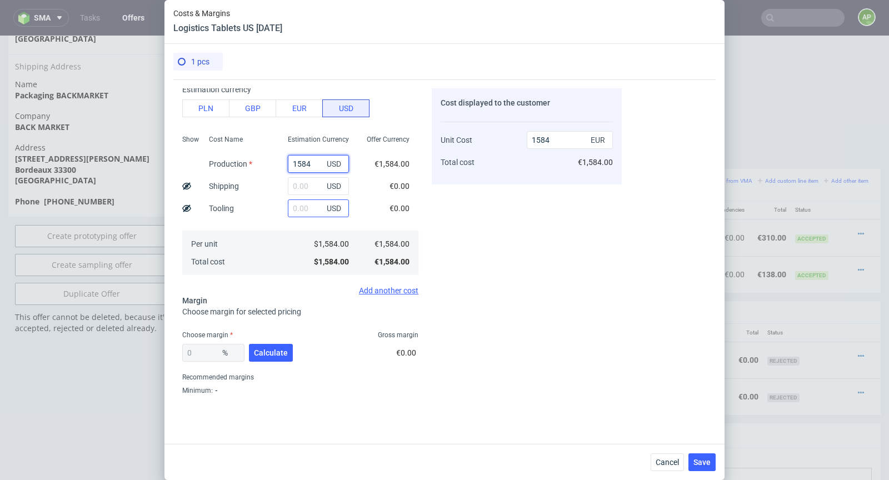
scroll to position [94, 0]
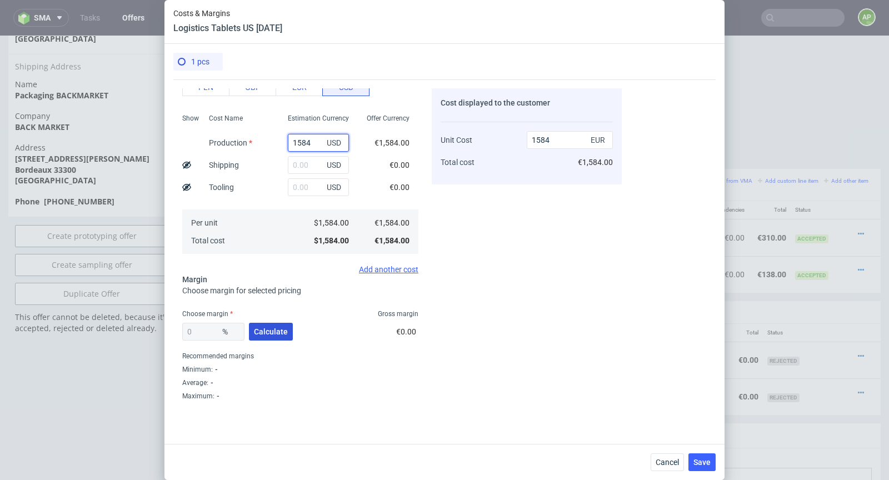
type input "1584"
click at [261, 337] on button "Calculate" at bounding box center [271, 332] width 44 height 18
click at [207, 331] on div "0 %" at bounding box center [213, 332] width 62 height 18
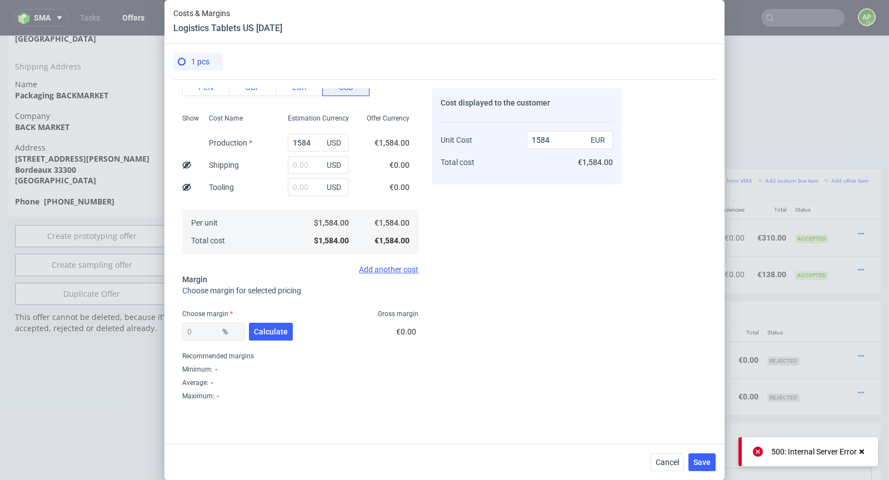
scroll to position [94, 0]
click at [701, 463] on span "Save" at bounding box center [701, 462] width 17 height 8
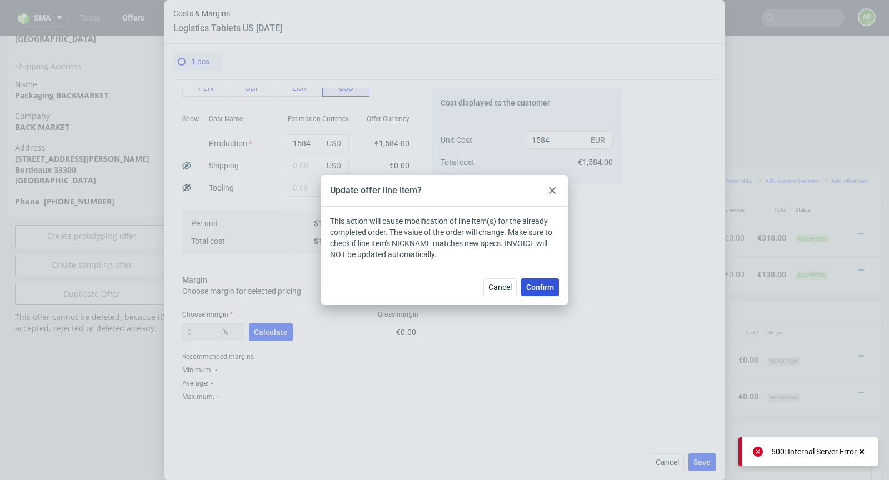
click at [542, 289] on span "Confirm" at bounding box center [540, 287] width 28 height 8
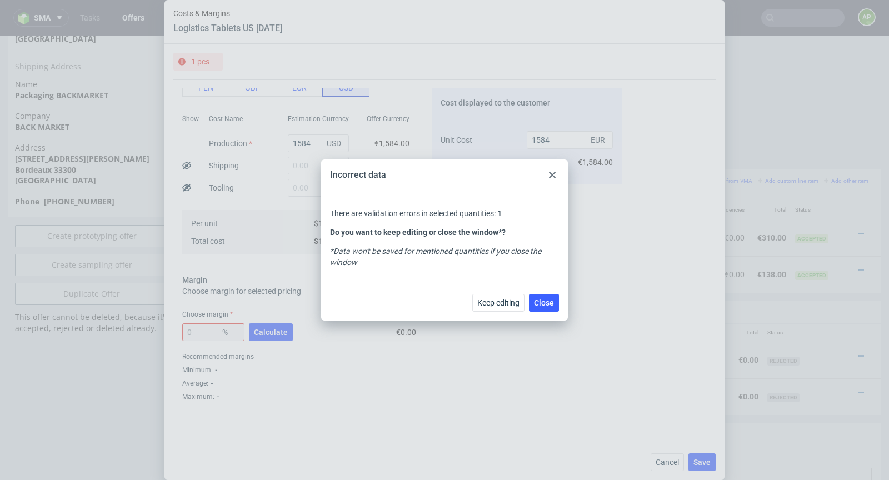
click at [550, 177] on icon at bounding box center [552, 175] width 7 height 7
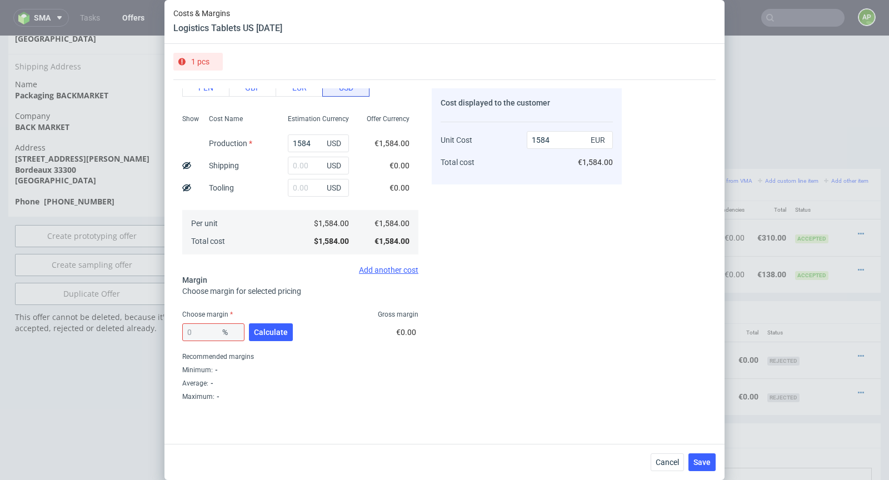
scroll to position [0, 0]
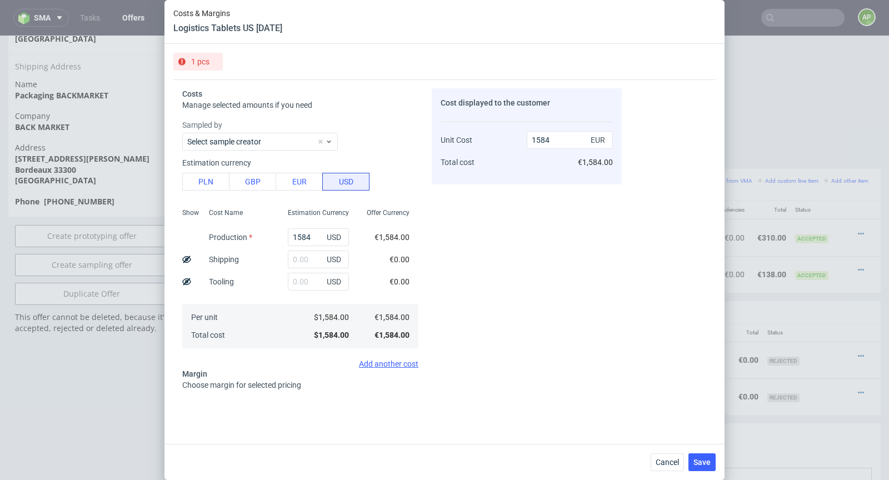
click at [347, 106] on div "Manage selected amounts if you need" at bounding box center [300, 104] width 236 height 11
click at [184, 59] on use at bounding box center [181, 61] width 7 height 7
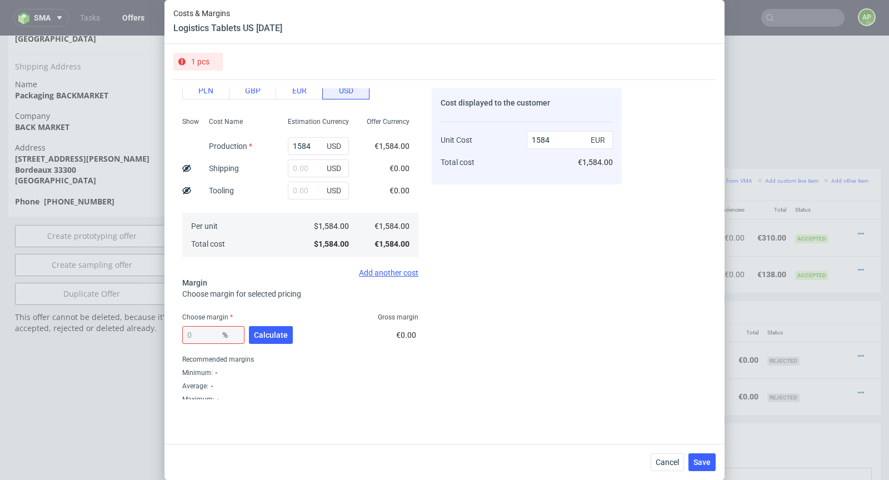
scroll to position [94, 0]
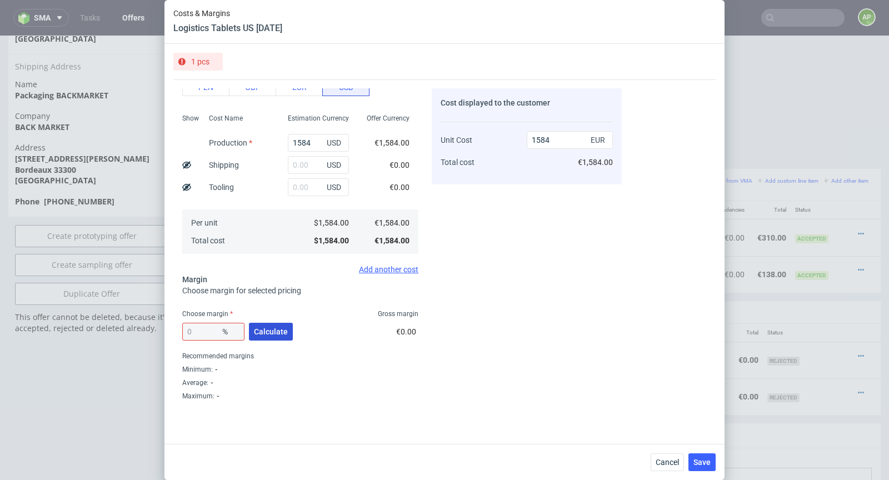
click at [262, 338] on button "Calculate" at bounding box center [271, 332] width 44 height 18
click at [219, 328] on div "0 %" at bounding box center [213, 332] width 62 height 18
click at [216, 330] on div "0 %" at bounding box center [213, 332] width 62 height 18
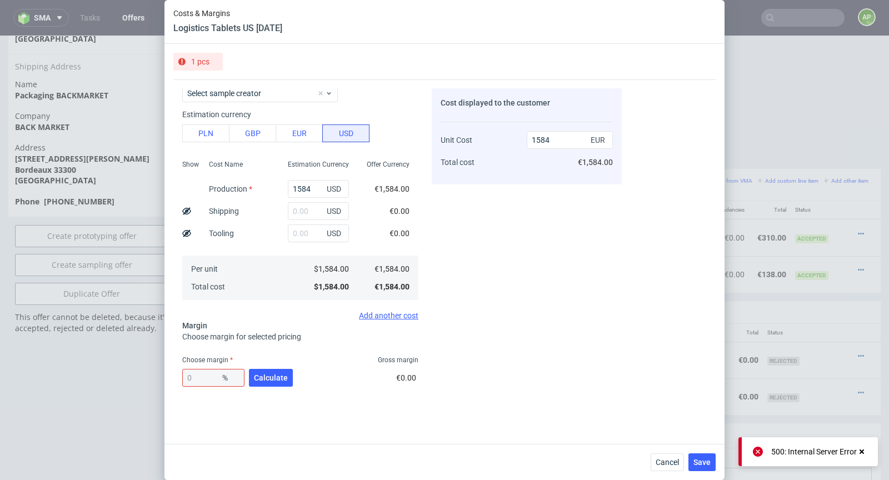
scroll to position [47, 0]
click at [293, 135] on button "EUR" at bounding box center [299, 135] width 47 height 18
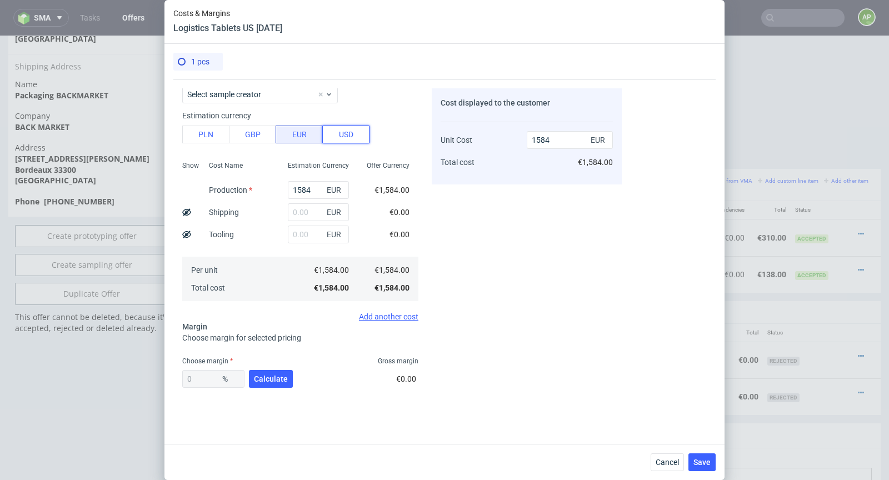
click at [327, 138] on button "USD" at bounding box center [345, 135] width 47 height 18
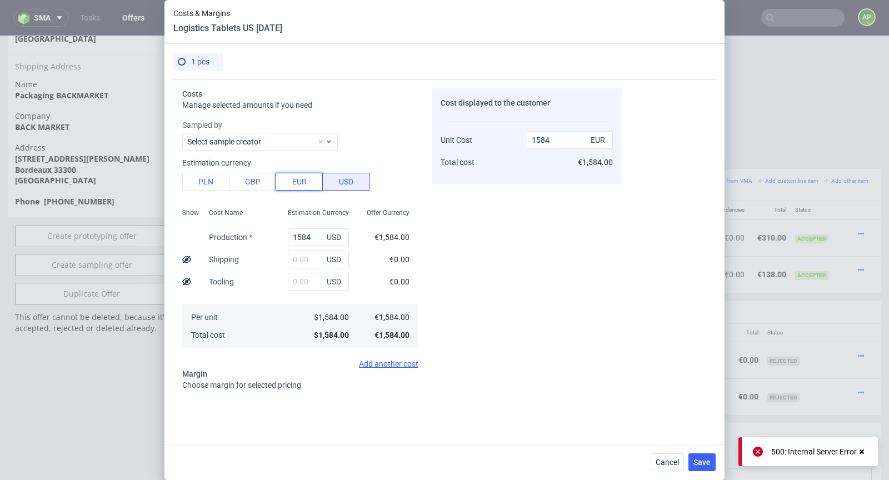
click at [299, 181] on button "EUR" at bounding box center [299, 182] width 47 height 18
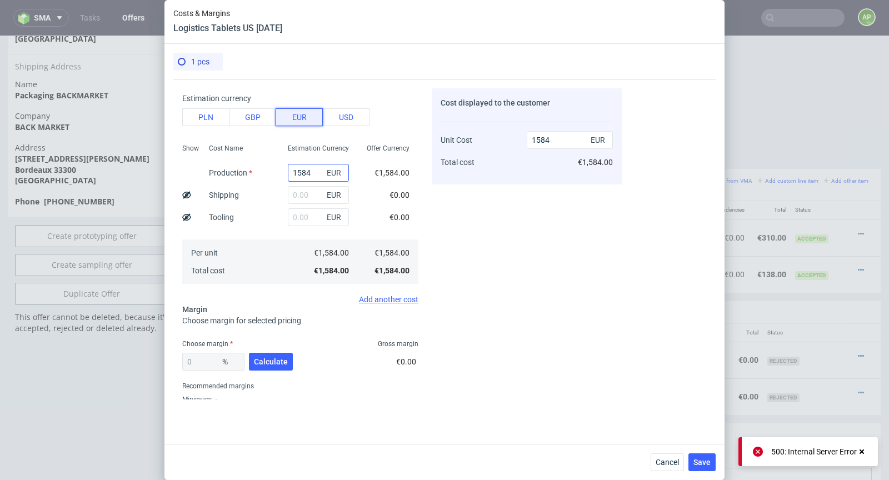
scroll to position [82, 0]
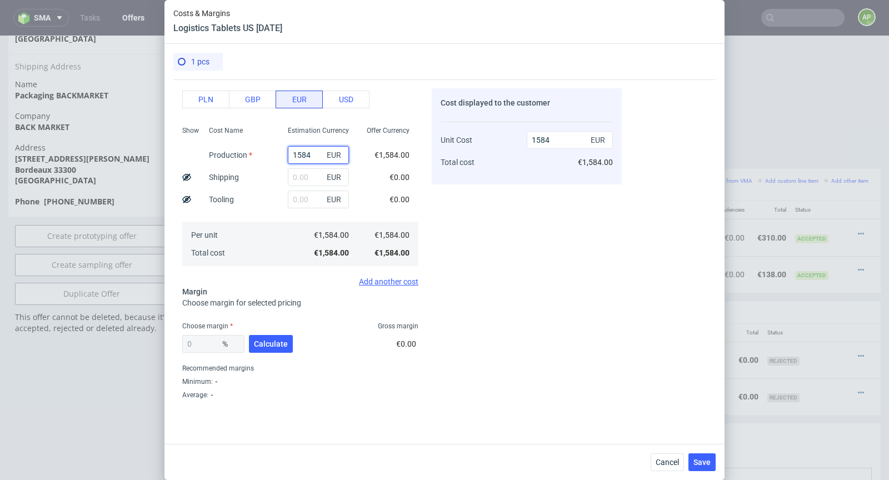
click at [301, 154] on input "1584" at bounding box center [318, 155] width 61 height 18
click at [302, 154] on input "1584" at bounding box center [318, 155] width 61 height 18
type input "12"
type input "1250"
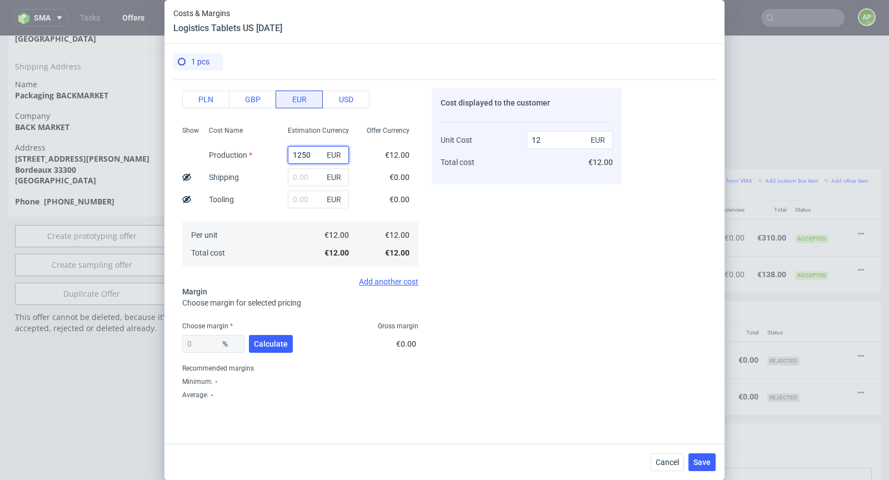
type input "1250"
type input "12"
type input "13"
type input "1"
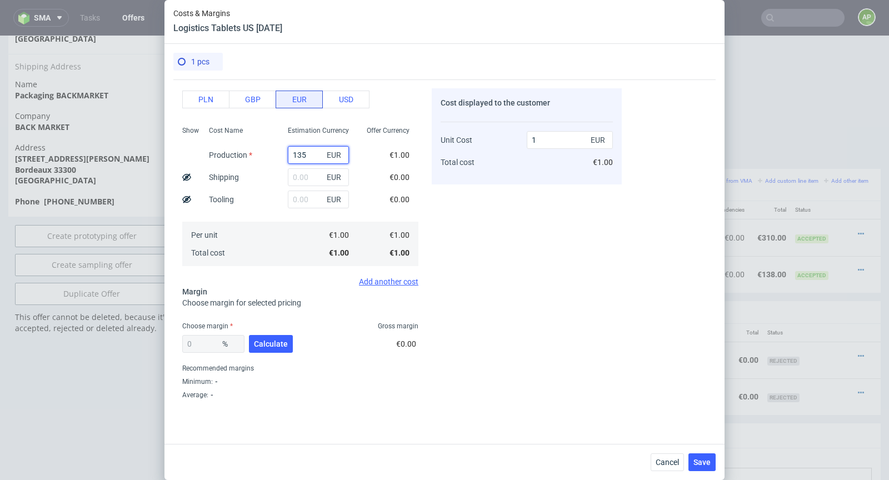
type input "1350"
click at [505, 228] on div "Cost displayed to the customer Unit Cost Total cost 1350 EUR €1,350.00" at bounding box center [527, 243] width 190 height 311
click at [256, 345] on span "Calculate" at bounding box center [271, 344] width 34 height 8
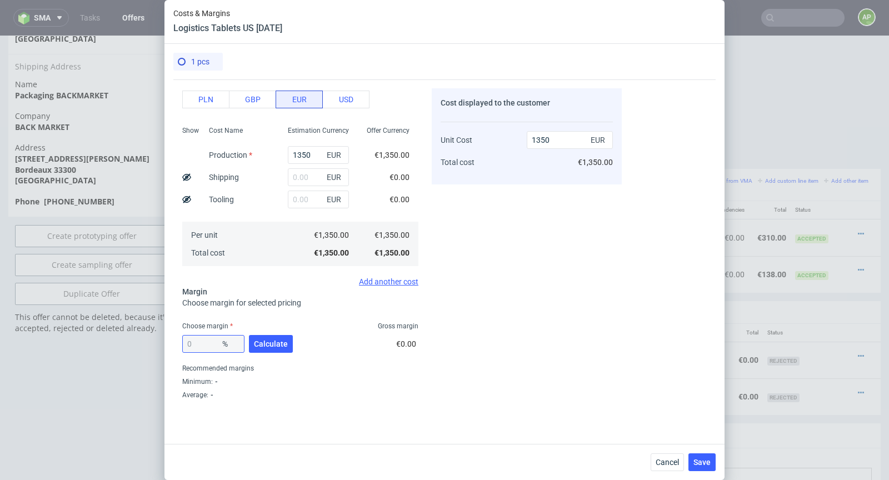
type input "37.35"
type input "2154.83"
click at [208, 341] on input "37.35" at bounding box center [213, 344] width 62 height 18
type input "NaN"
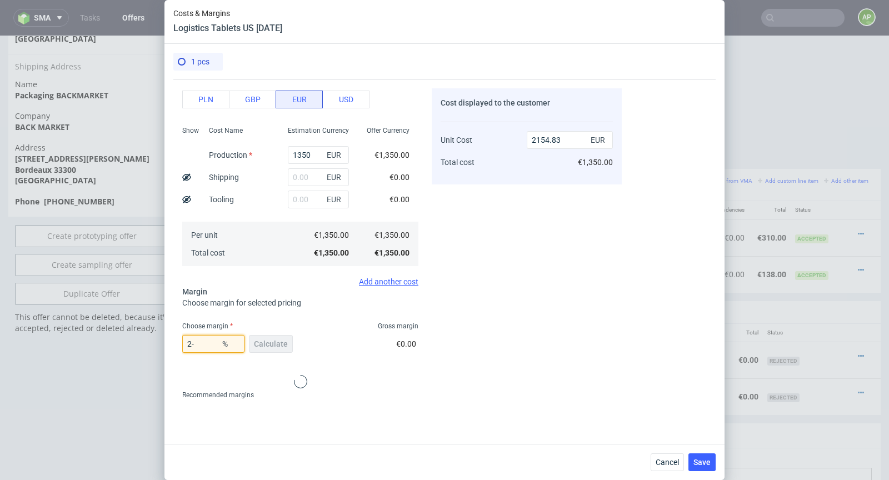
type input "1350"
type input "0"
type input "20"
type input "1687.5"
type input "20"
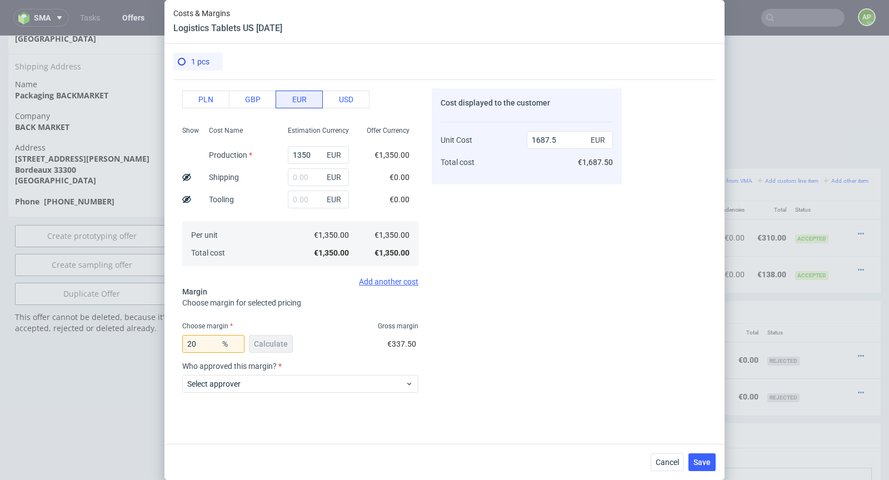
click at [301, 350] on div "20 % Calculate €337.50" at bounding box center [300, 346] width 236 height 31
click at [285, 380] on span "Select approver" at bounding box center [296, 383] width 218 height 11
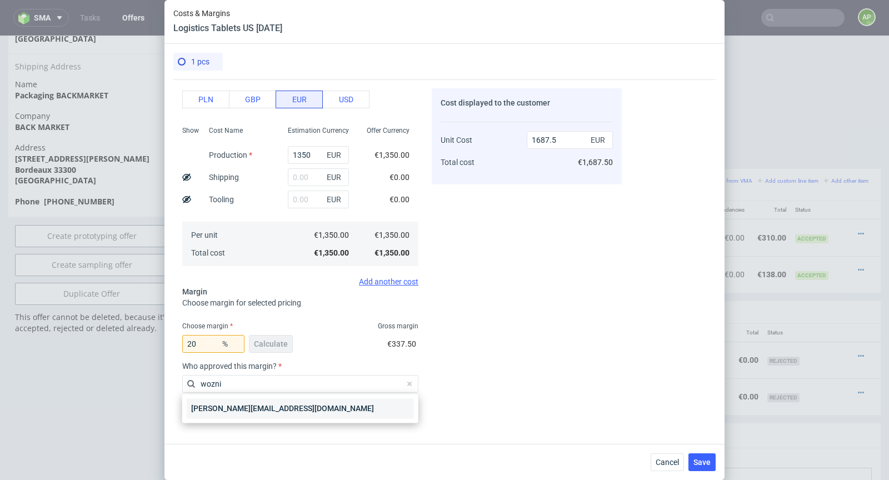
type input "wozni"
click at [279, 410] on div "maciej.wozniczko@packhelp.com" at bounding box center [300, 408] width 227 height 20
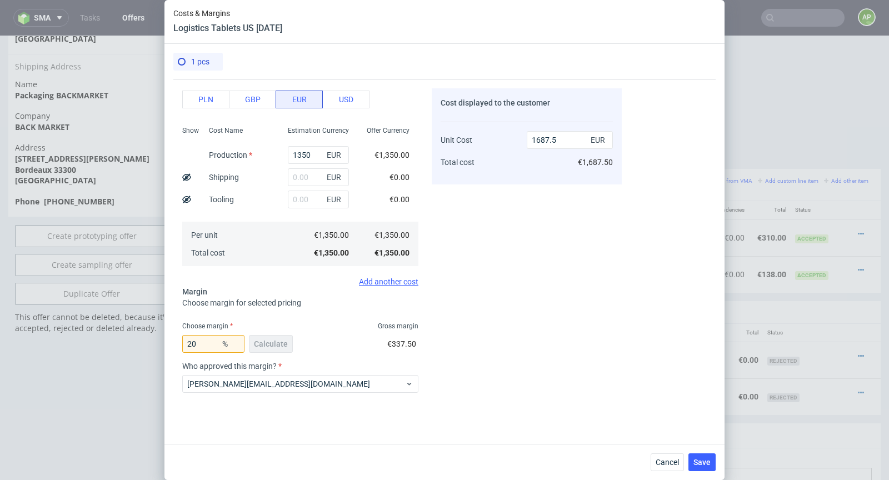
scroll to position [174, 0]
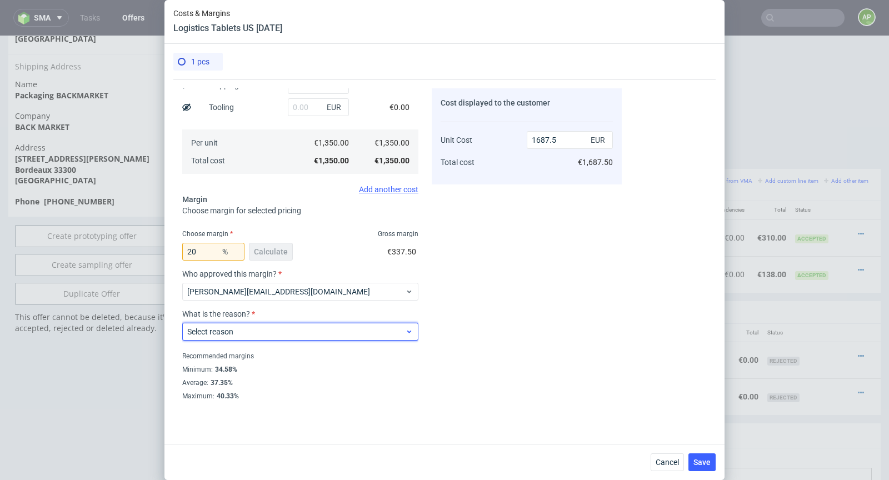
click at [263, 333] on span "Select reason" at bounding box center [296, 331] width 218 height 11
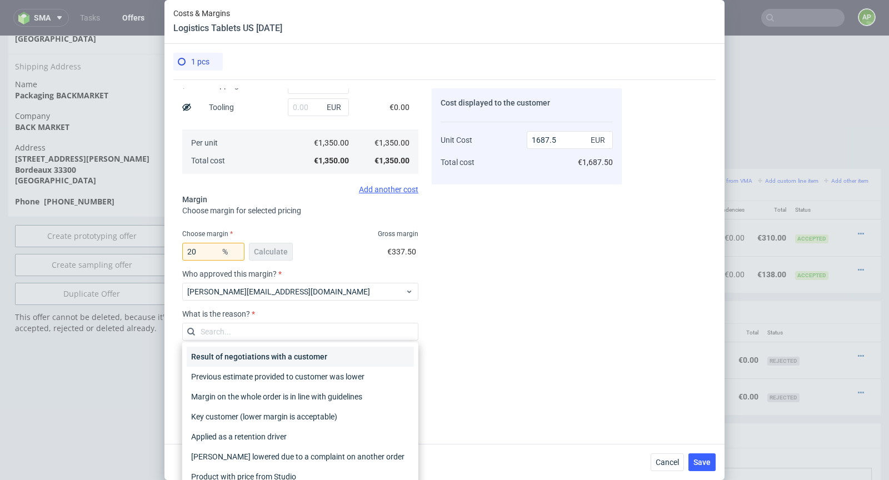
click at [264, 353] on div "Result of negotiations with a customer" at bounding box center [300, 357] width 227 height 20
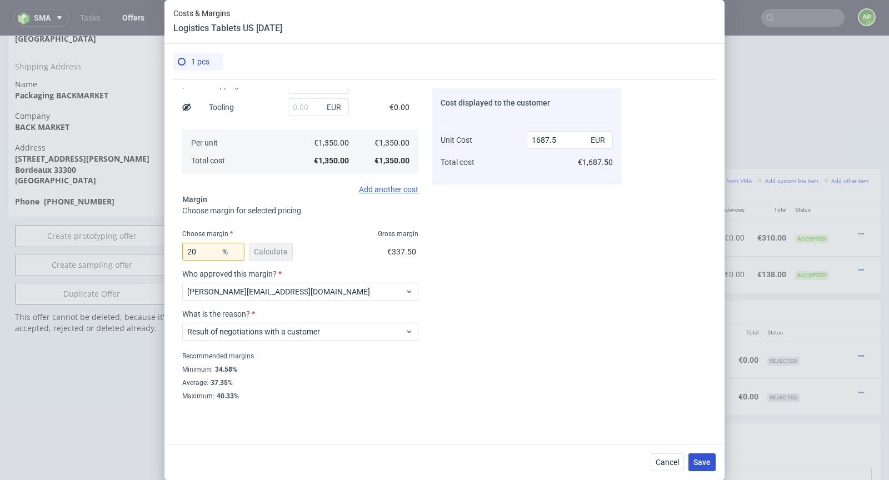
click at [700, 461] on span "Save" at bounding box center [701, 462] width 17 height 8
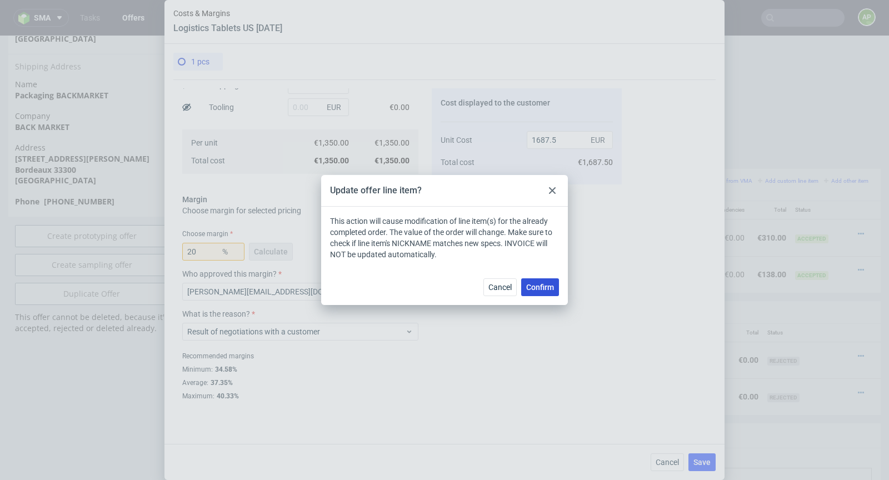
click at [549, 292] on button "Confirm" at bounding box center [540, 287] width 38 height 18
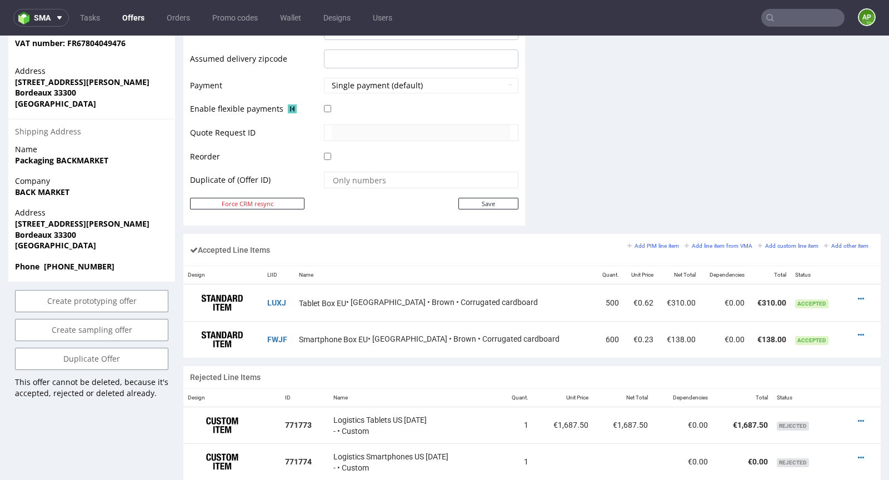
scroll to position [781, 0]
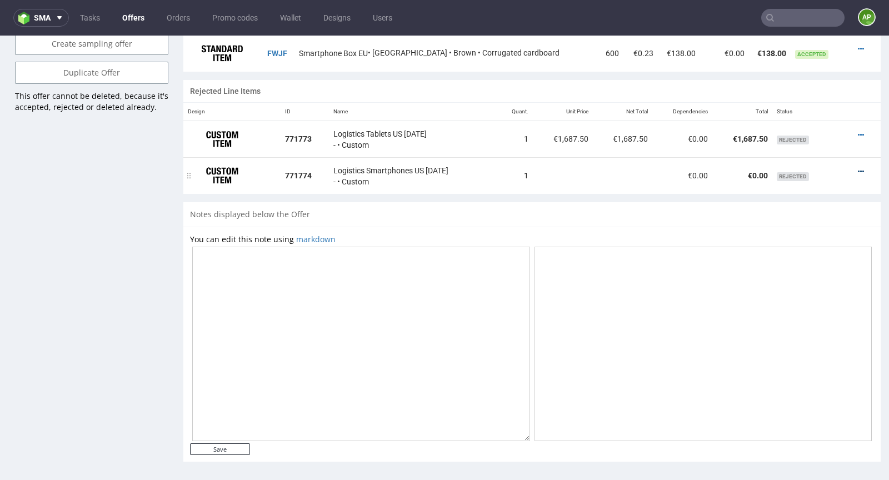
click at [858, 168] on icon at bounding box center [861, 172] width 6 height 8
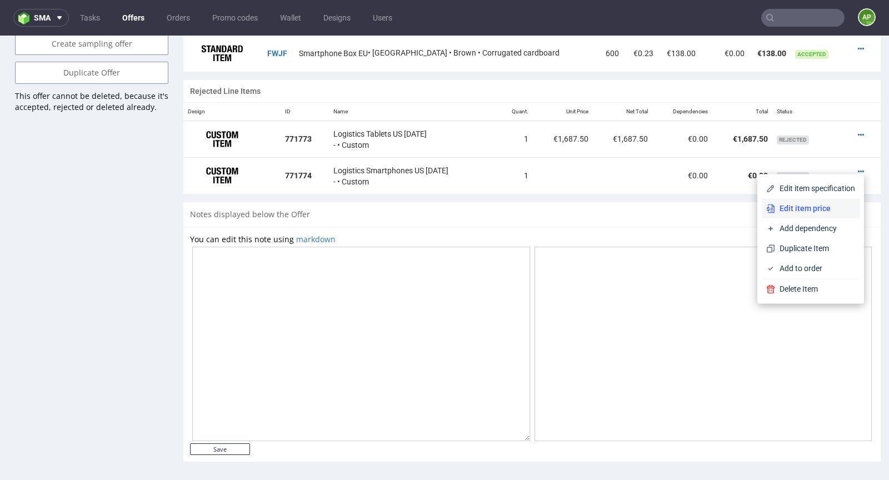
click at [812, 208] on span "Edit item price" at bounding box center [815, 208] width 80 height 11
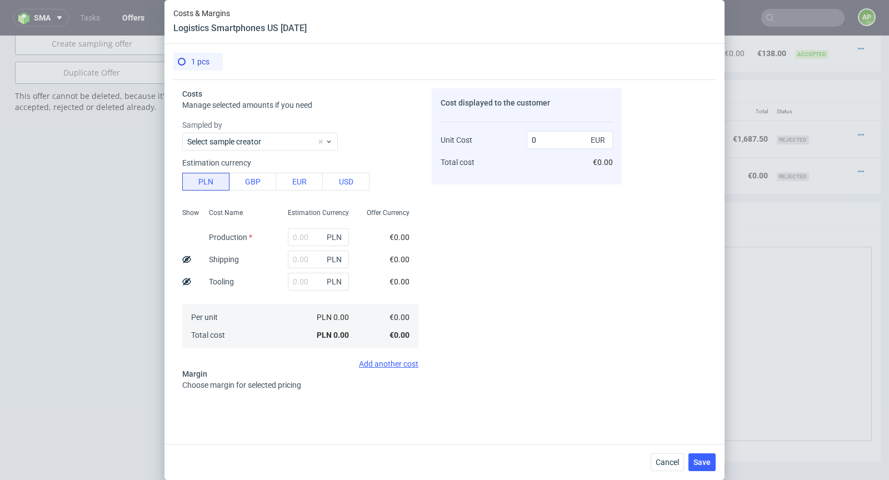
click at [301, 192] on div "Sampled by Select sample creator Estimation currency PLN GBP EUR USD Show Cost …" at bounding box center [300, 243] width 236 height 249
click at [301, 185] on button "EUR" at bounding box center [299, 182] width 47 height 18
click at [302, 234] on input "text" at bounding box center [318, 237] width 61 height 18
paste input "320,45"
type input "320.45"
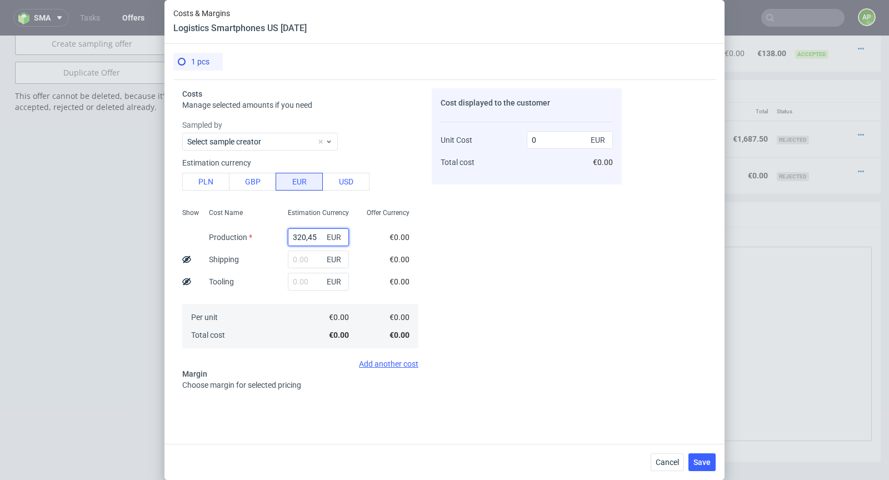
type input "320.45"
click at [307, 237] on input "320.45" at bounding box center [318, 237] width 61 height 18
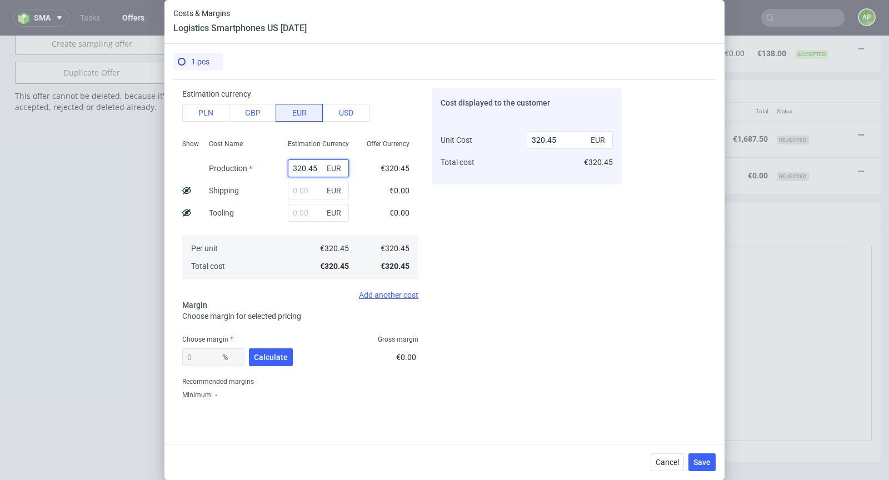
scroll to position [94, 0]
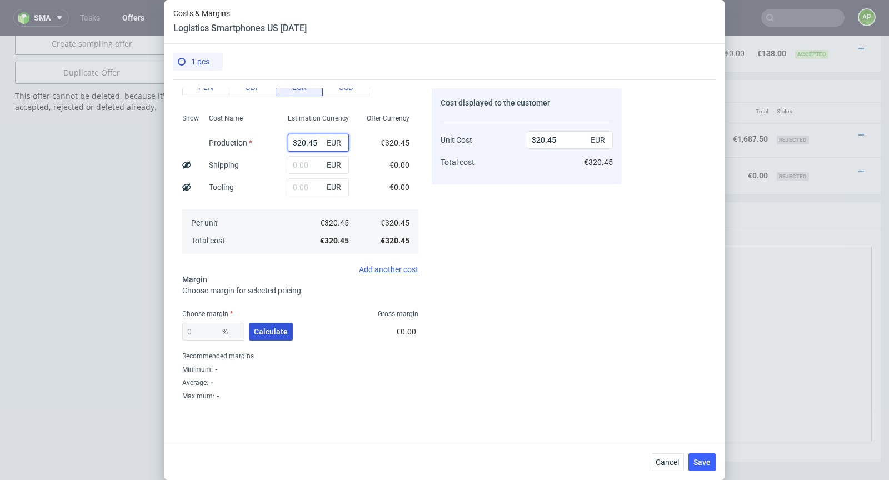
type input "320.45"
click at [266, 330] on span "Calculate" at bounding box center [271, 332] width 34 height 8
type input "46.92"
type input "603.71"
click at [214, 330] on input "46.92" at bounding box center [213, 332] width 62 height 18
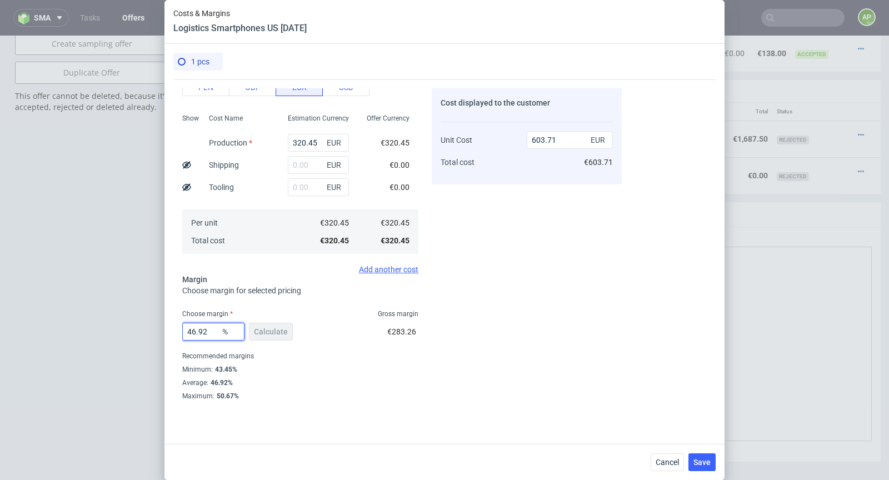
type input "2"
type input "326.99"
type input "20"
type input "400.56"
type input "20"
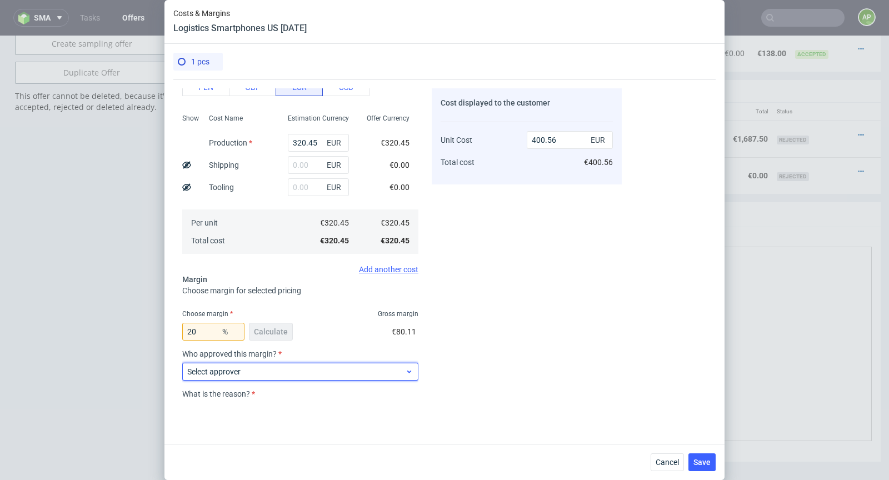
click at [259, 372] on span "Select approver" at bounding box center [296, 371] width 218 height 11
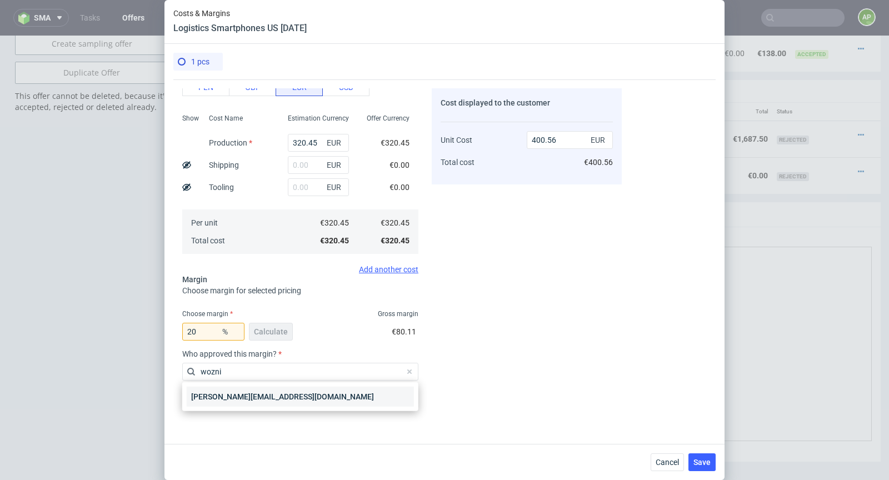
type input "wozni"
click at [248, 402] on div "maciej.wozniczko@packhelp.com" at bounding box center [300, 397] width 227 height 20
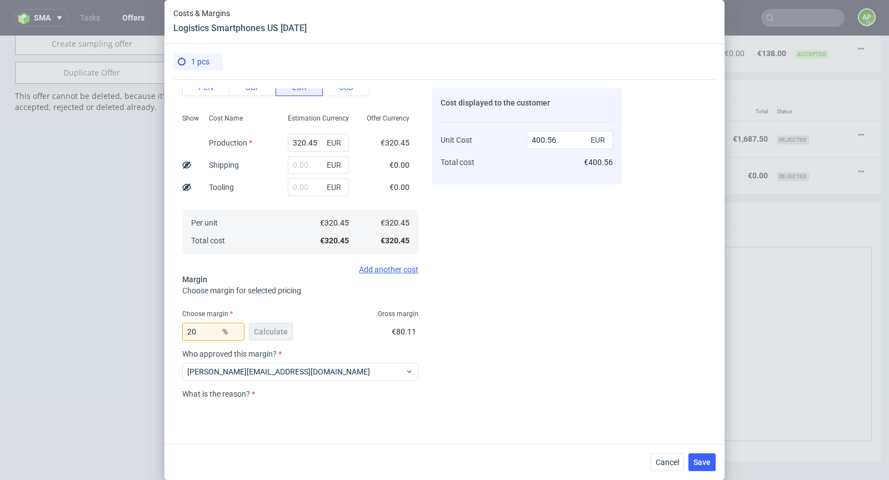
scroll to position [174, 0]
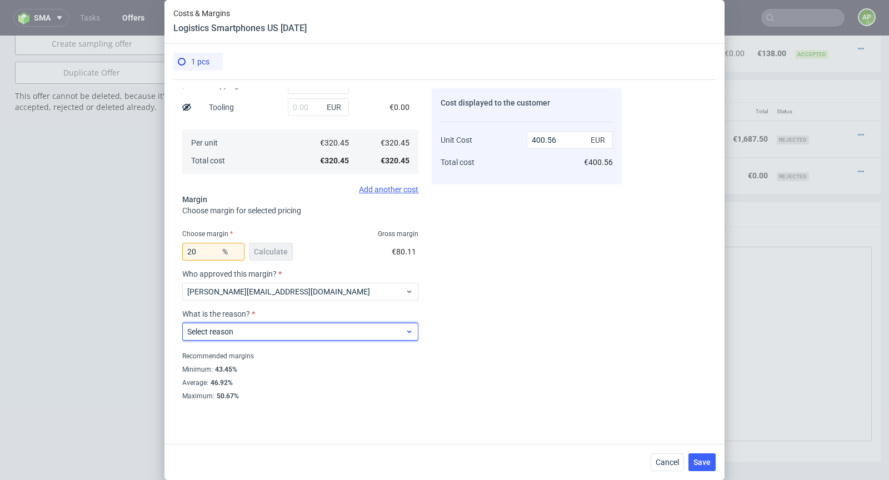
click at [242, 332] on span "Select reason" at bounding box center [296, 331] width 218 height 11
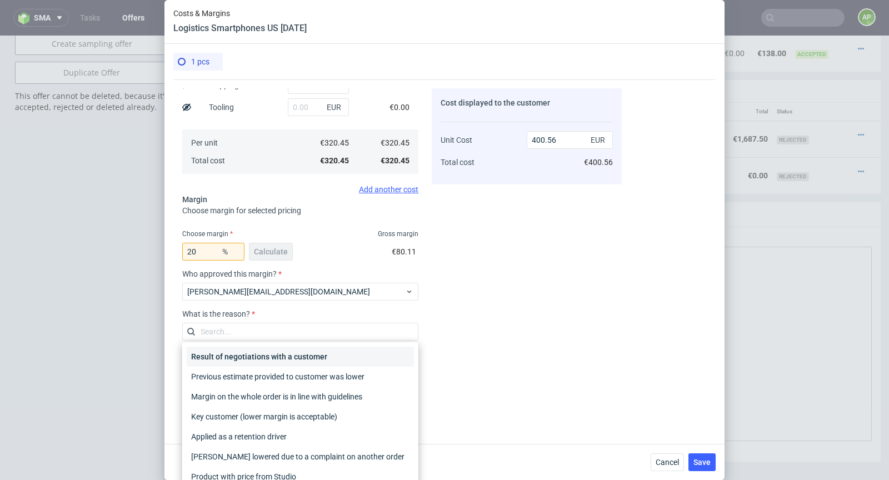
click at [250, 353] on div "Result of negotiations with a customer" at bounding box center [300, 357] width 227 height 20
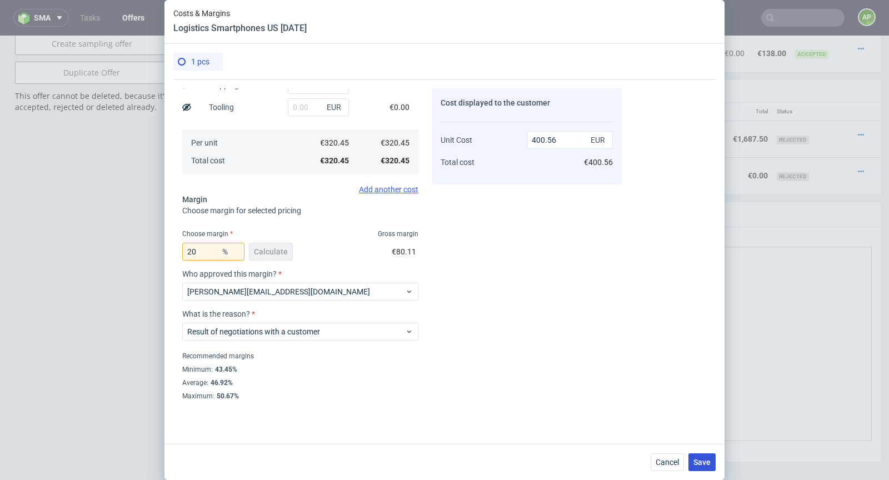
click at [707, 462] on span "Save" at bounding box center [701, 462] width 17 height 8
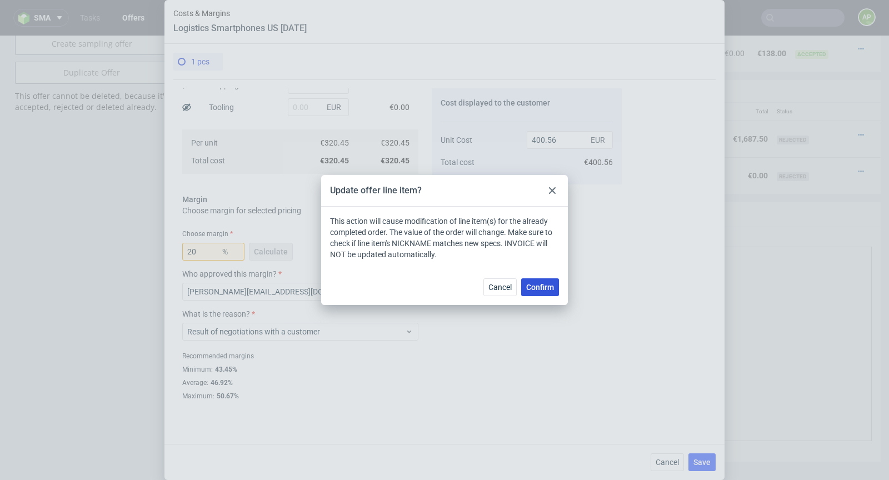
click at [546, 286] on span "Confirm" at bounding box center [540, 287] width 28 height 8
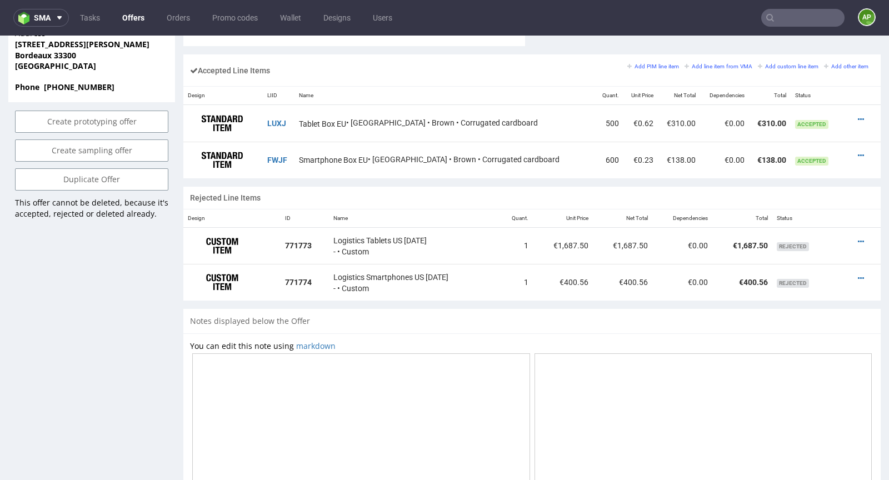
scroll to position [662, 0]
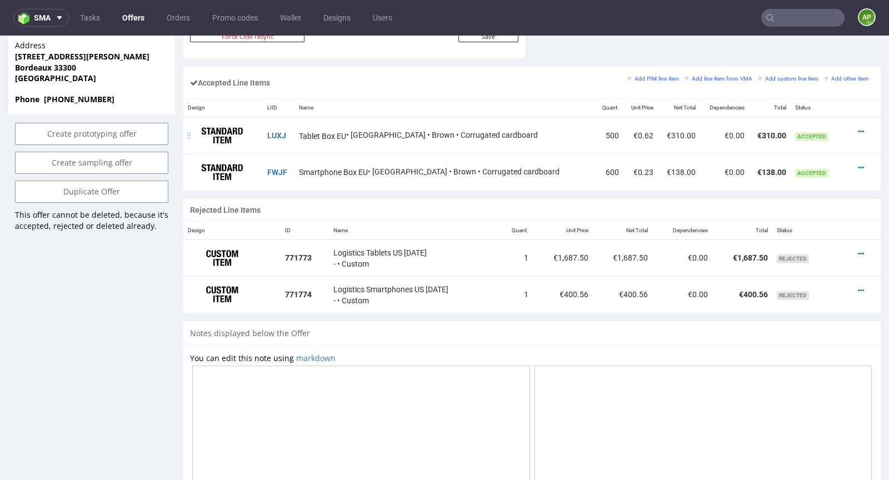
click at [855, 126] on div at bounding box center [862, 131] width 15 height 11
click at [858, 128] on icon at bounding box center [861, 132] width 6 height 8
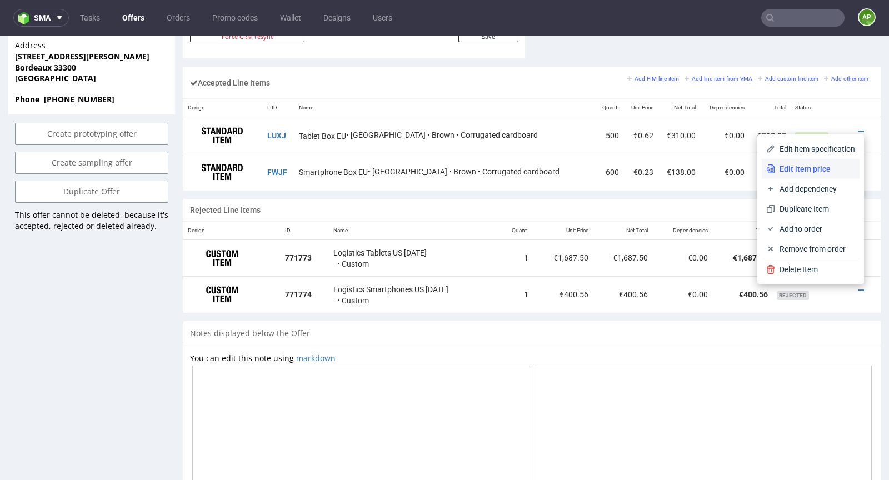
click at [817, 172] on span "Edit item price" at bounding box center [815, 168] width 80 height 11
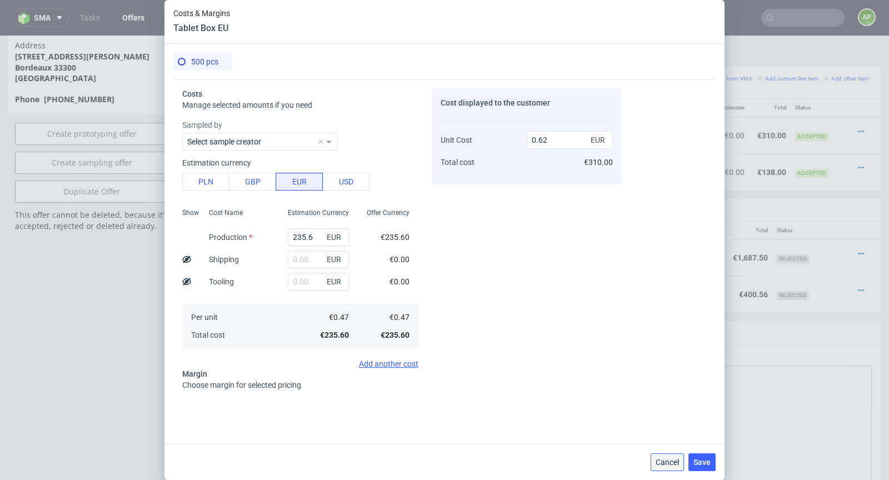
click at [663, 461] on span "Cancel" at bounding box center [667, 462] width 23 height 8
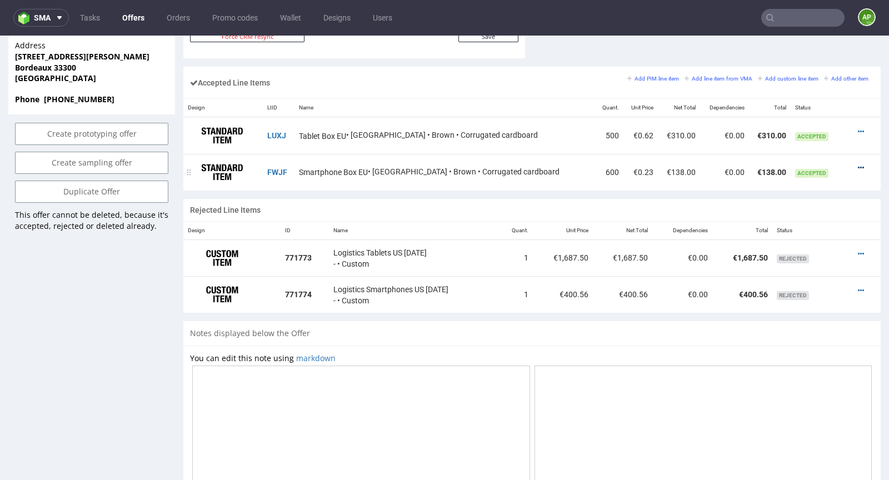
click at [858, 164] on icon at bounding box center [861, 168] width 6 height 8
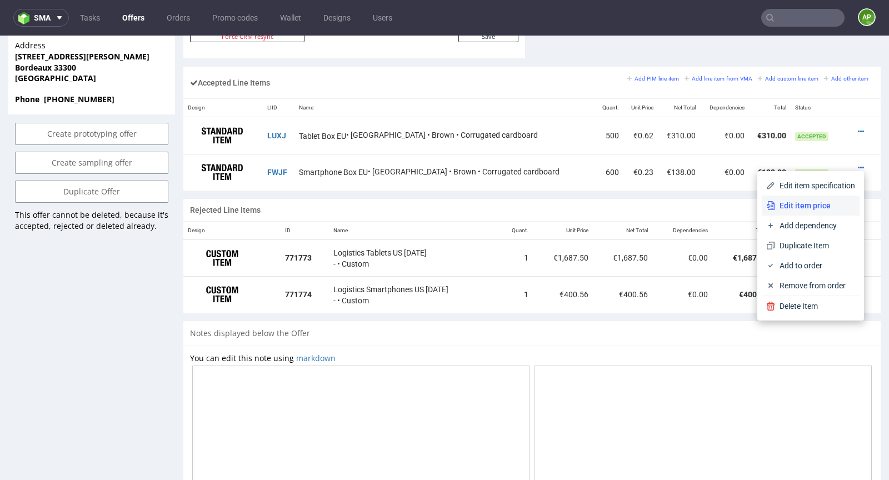
click at [828, 200] on span "Edit item price" at bounding box center [815, 205] width 80 height 11
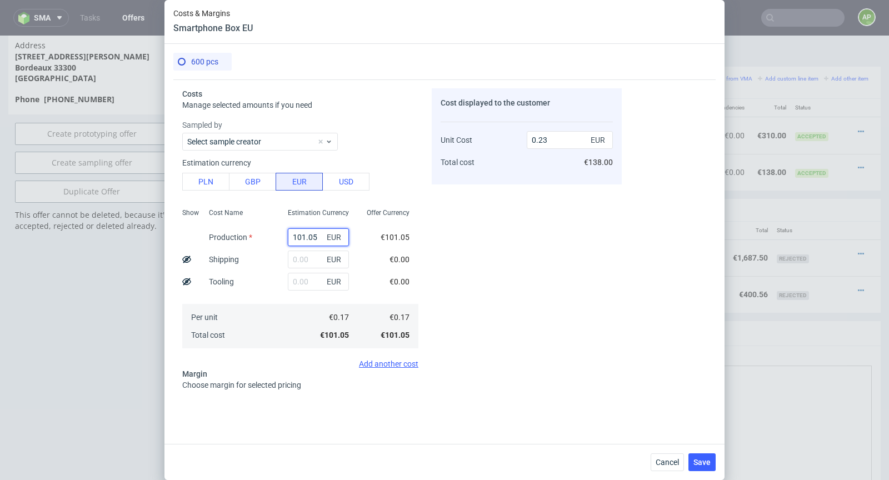
click at [302, 239] on input "101.05" at bounding box center [318, 237] width 61 height 18
click at [301, 239] on input "101.05" at bounding box center [318, 237] width 61 height 18
paste input "11,8"
type input "111.85"
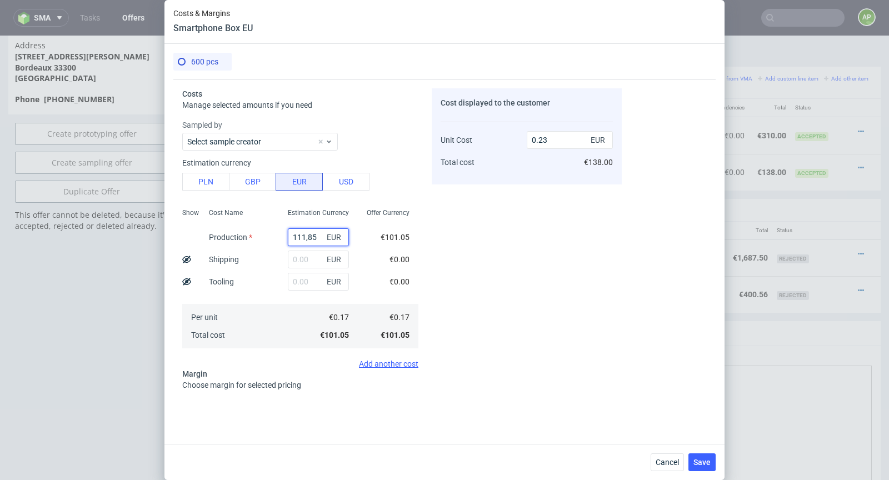
type input "0.26"
click at [307, 236] on input "111.85" at bounding box center [318, 237] width 61 height 18
type input "11185"
type input "25.57"
type input "111.85"
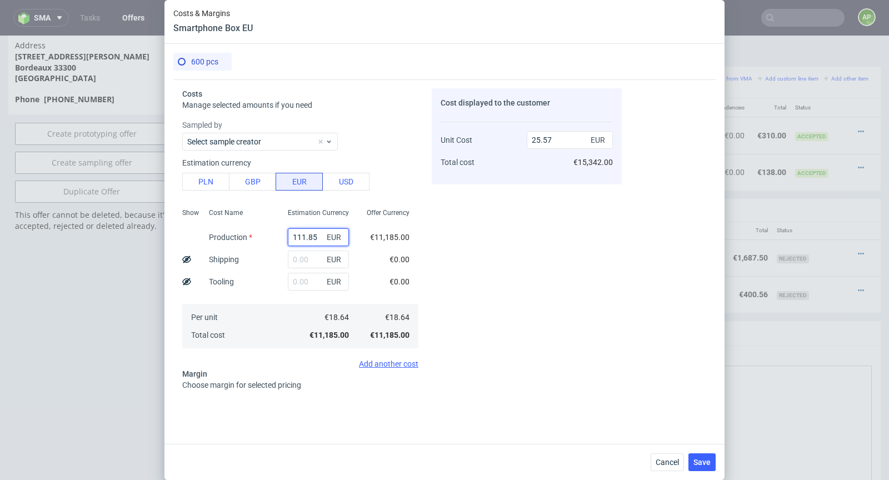
type input "0.26"
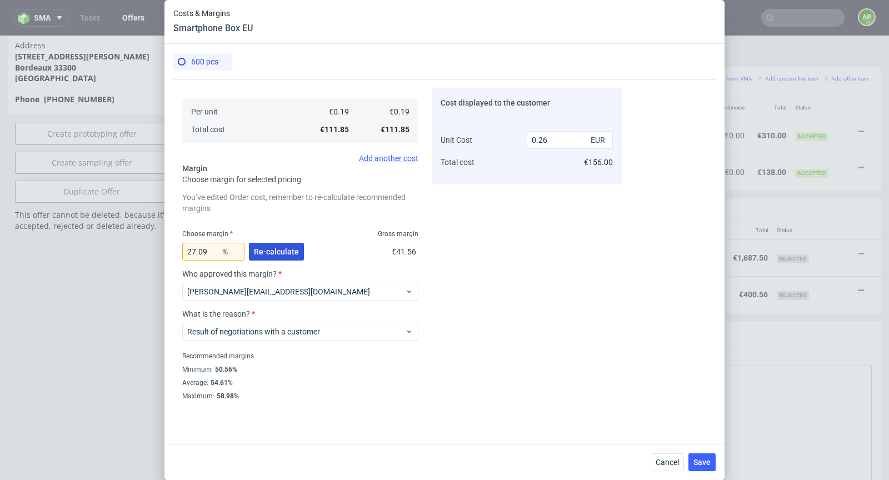
type input "111.85"
click at [263, 251] on span "Re-calculate" at bounding box center [276, 252] width 45 height 8
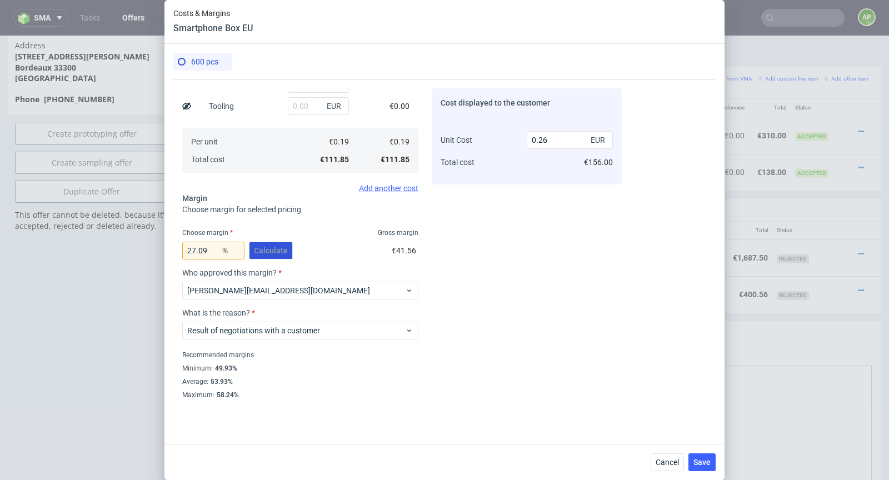
scroll to position [174, 0]
click at [697, 466] on span "Save" at bounding box center [701, 462] width 17 height 8
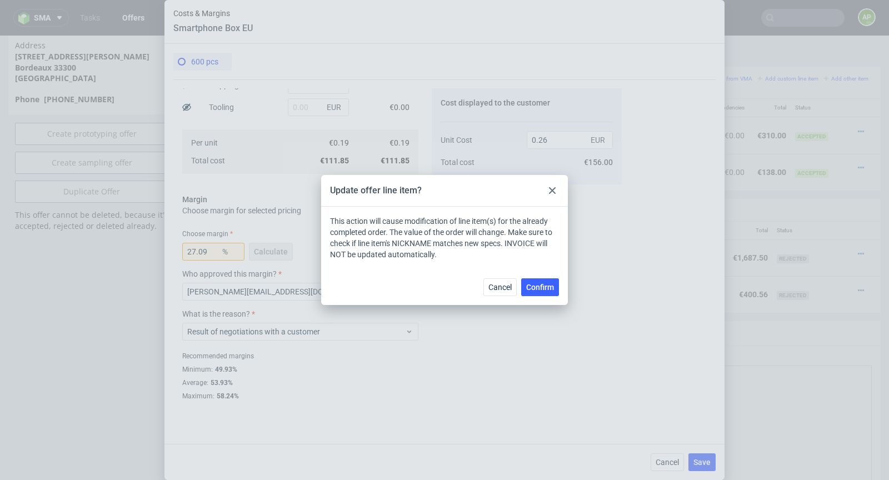
click at [542, 288] on span "Confirm" at bounding box center [540, 287] width 28 height 8
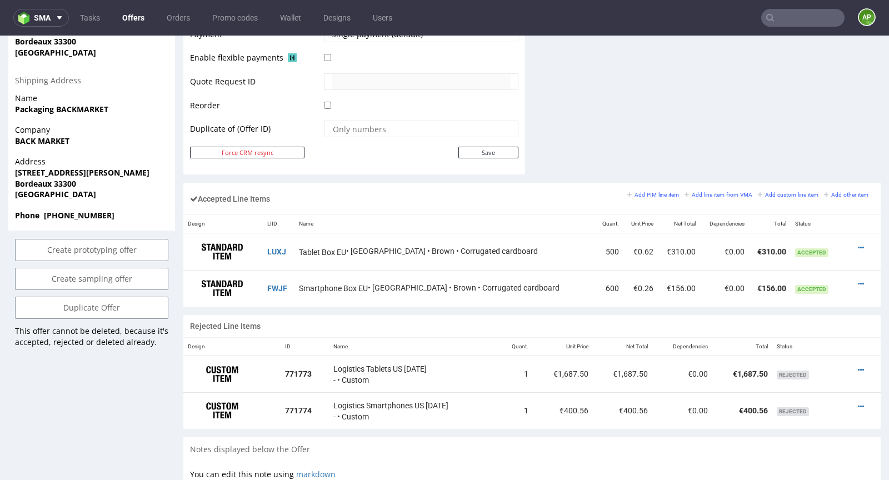
scroll to position [596, 0]
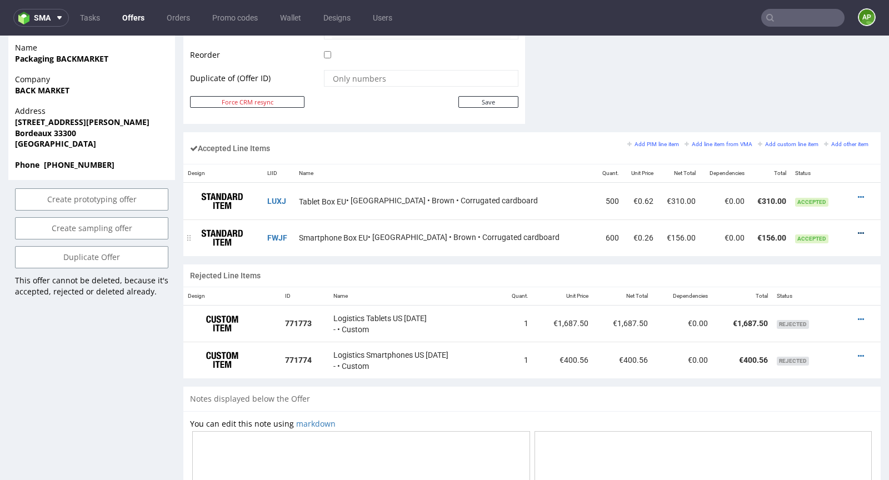
click at [858, 232] on icon at bounding box center [861, 233] width 6 height 8
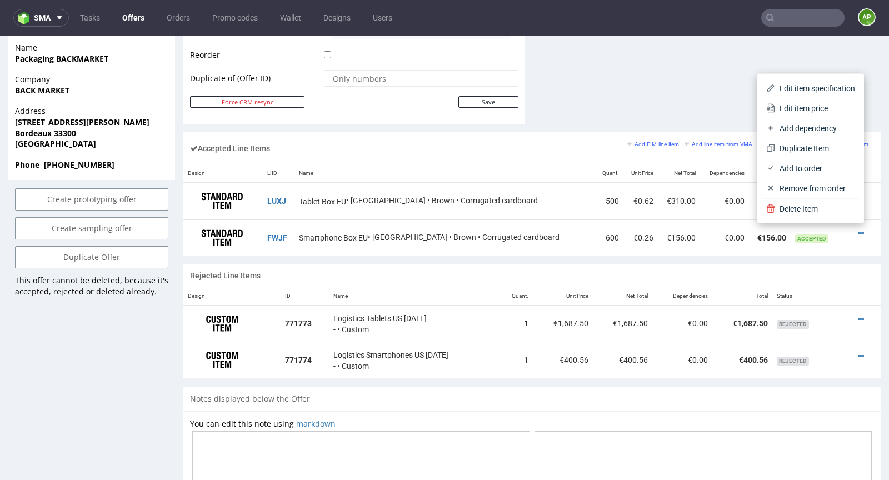
click at [844, 254] on div "Accepted Line Items Add PIM line item Add line item from VMA Add custom line it…" at bounding box center [531, 198] width 697 height 132
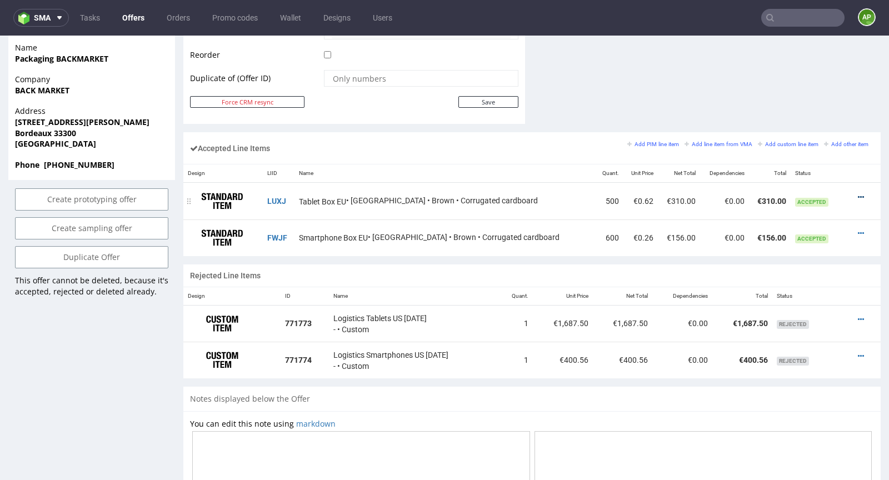
click at [858, 193] on icon at bounding box center [861, 197] width 6 height 8
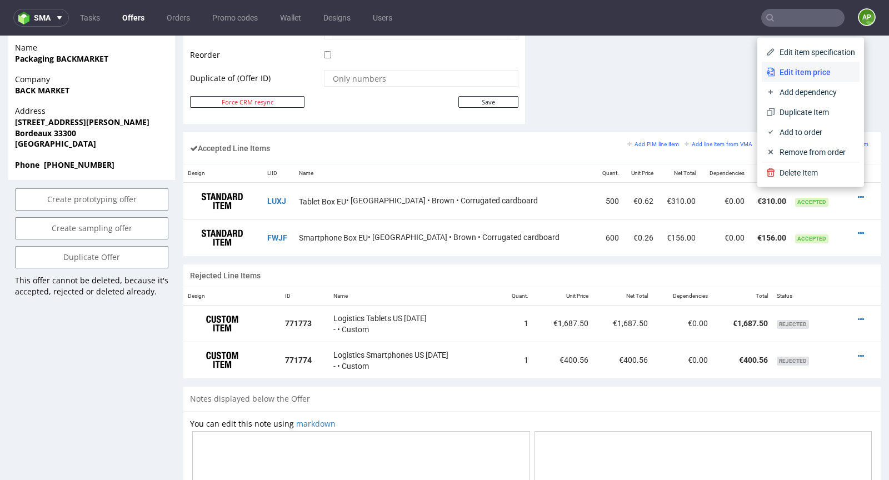
click at [812, 72] on span "Edit item price" at bounding box center [815, 72] width 80 height 11
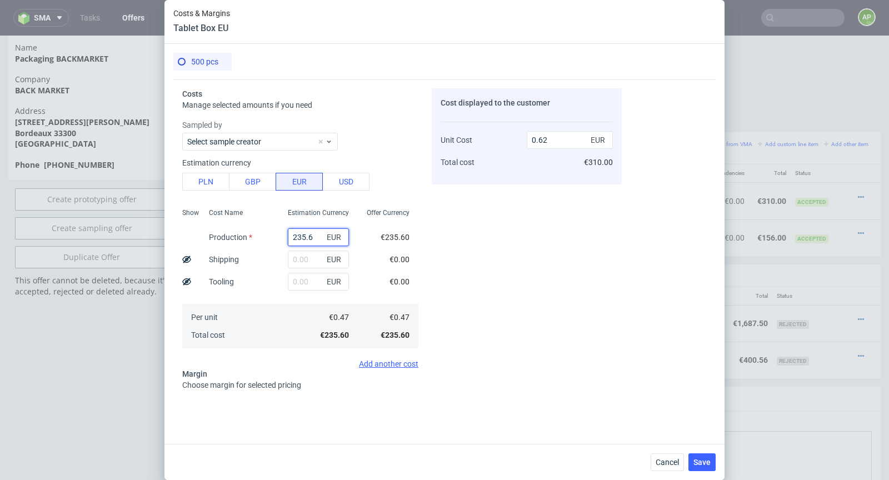
click at [308, 238] on input "235.6" at bounding box center [318, 237] width 61 height 18
paste input "48,5"
type input "248.56"
type input "0.65"
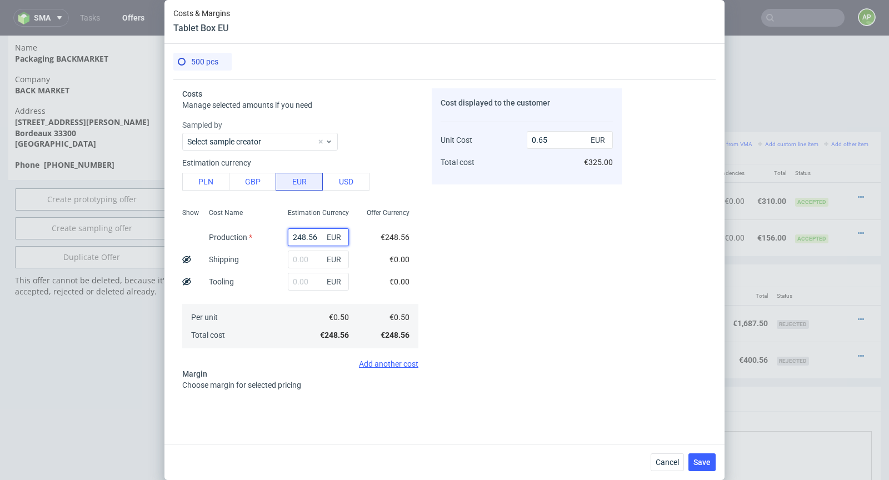
scroll to position [206, 0]
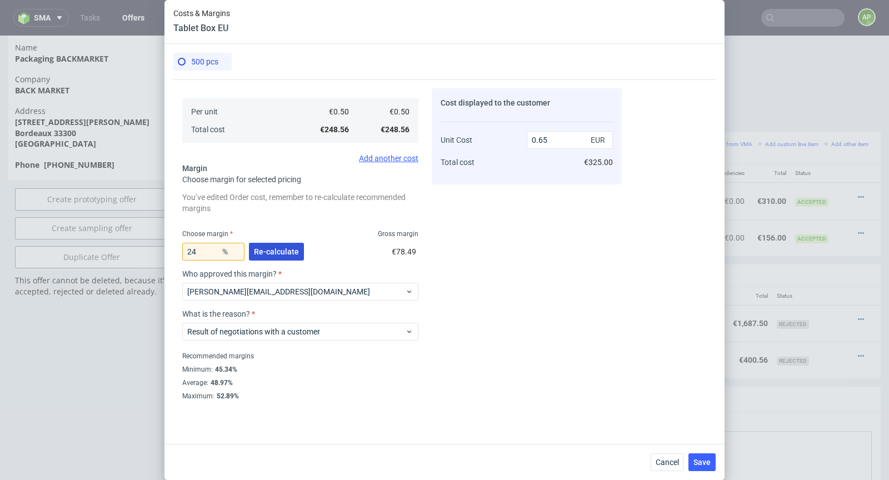
type input "248.56"
click at [273, 244] on button "Re-calculate" at bounding box center [276, 252] width 55 height 18
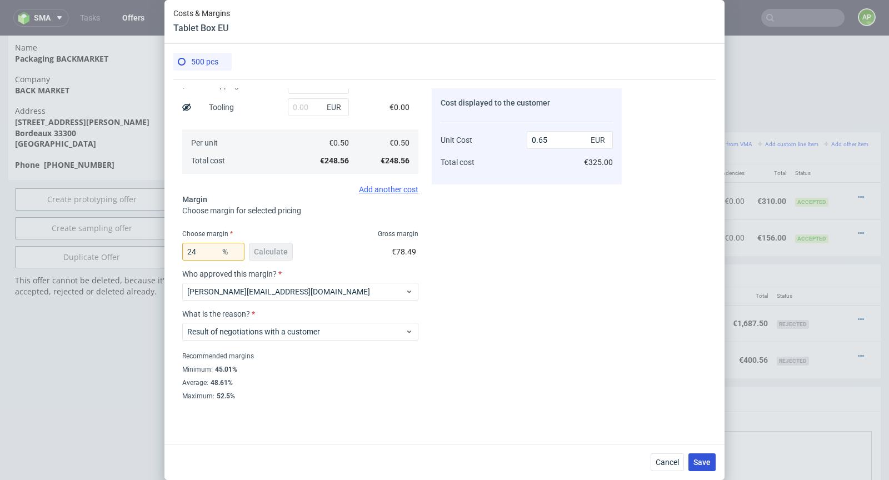
click at [701, 460] on span "Save" at bounding box center [701, 462] width 17 height 8
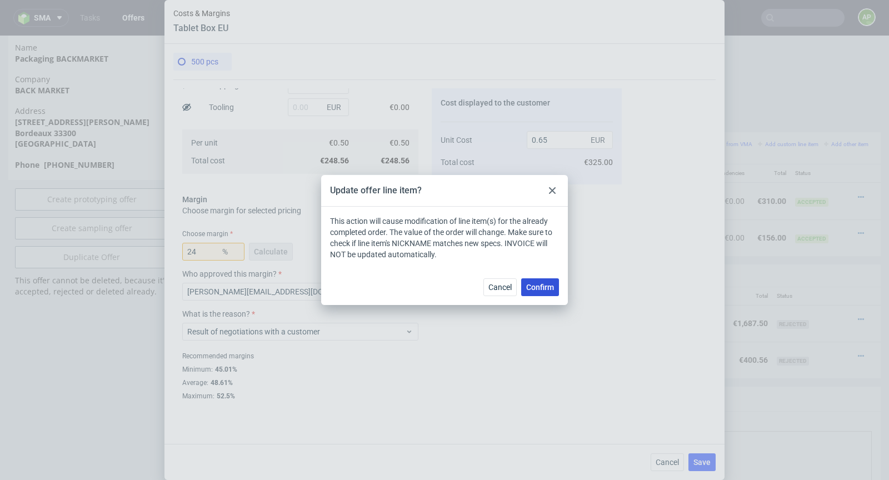
click at [546, 292] on button "Confirm" at bounding box center [540, 287] width 38 height 18
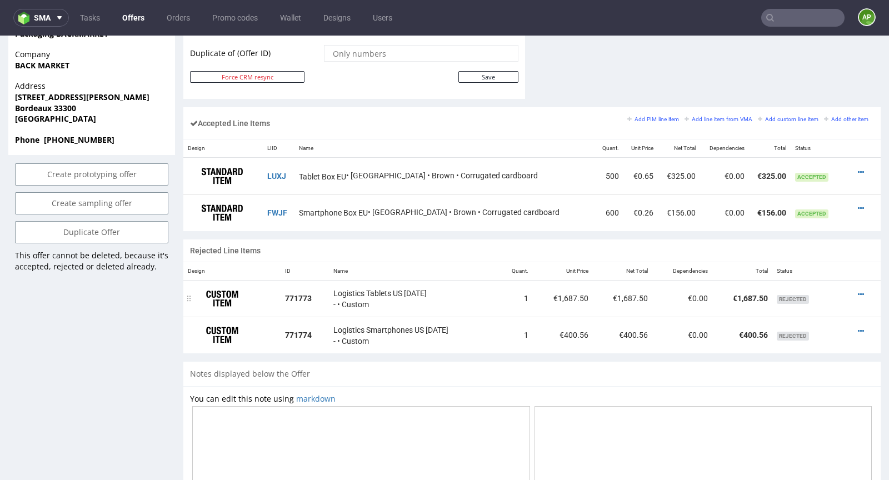
scroll to position [622, 0]
click at [858, 289] on icon at bounding box center [861, 293] width 6 height 8
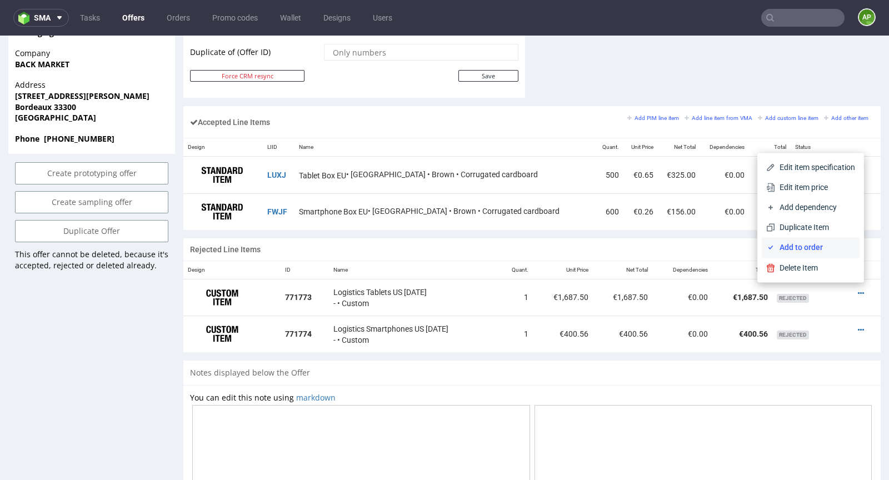
click at [783, 246] on span "Add to order" at bounding box center [815, 247] width 80 height 11
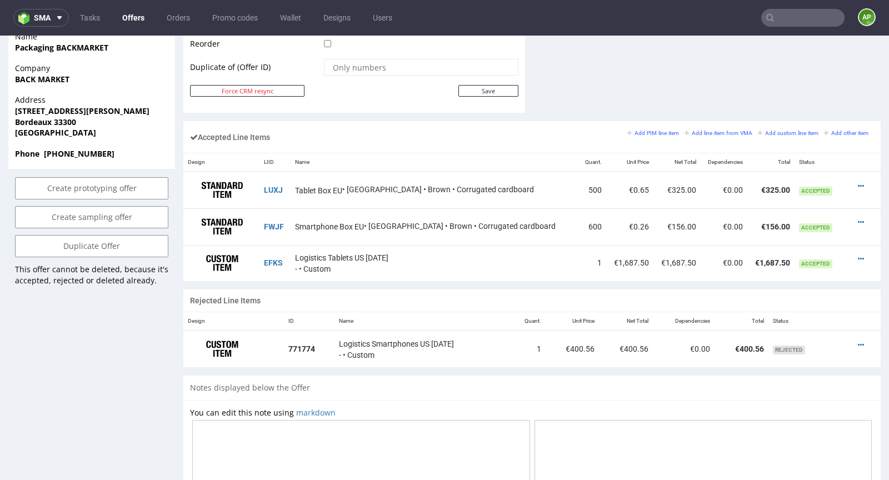
scroll to position [692, 0]
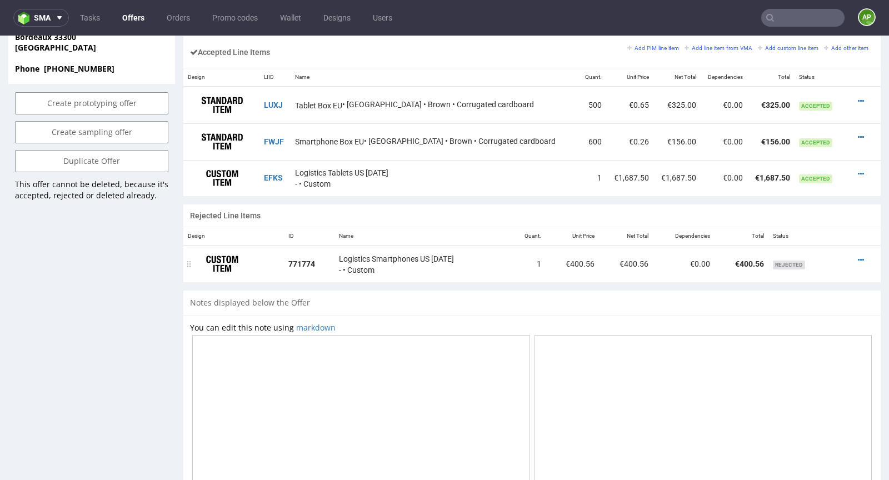
click at [847, 254] on div at bounding box center [858, 259] width 23 height 11
click at [858, 256] on icon at bounding box center [861, 260] width 6 height 8
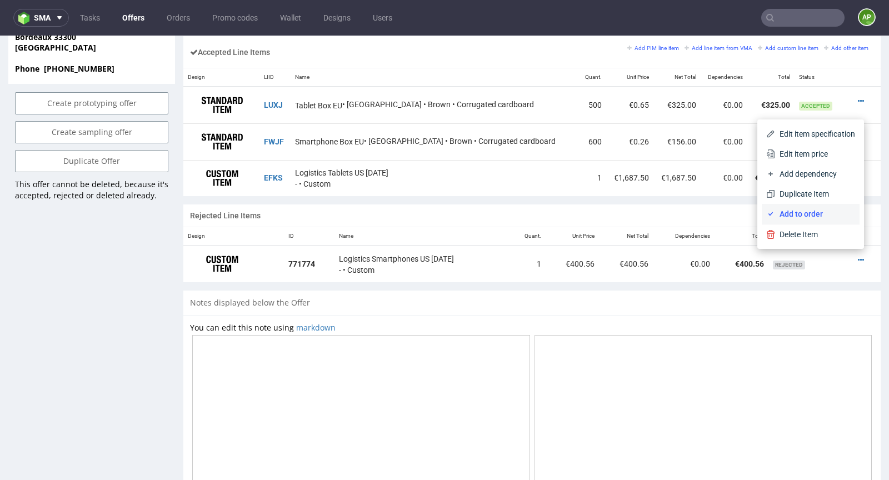
click at [805, 214] on span "Add to order" at bounding box center [815, 213] width 80 height 11
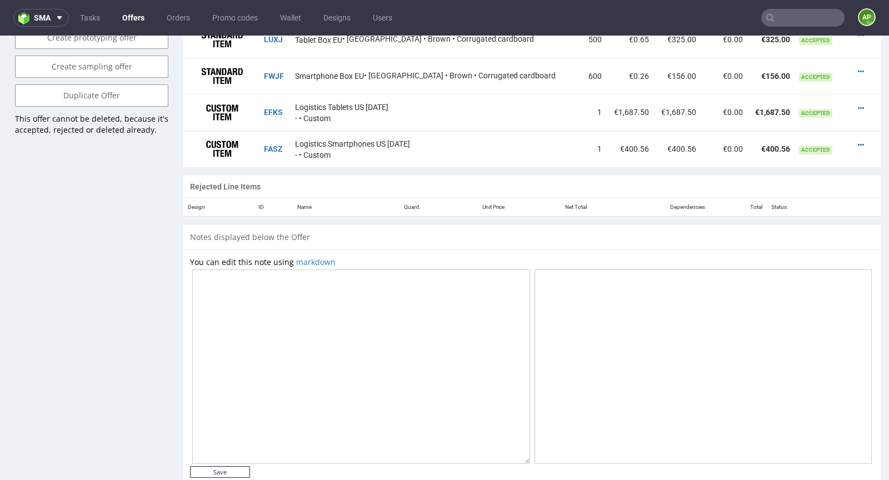
scroll to position [781, 0]
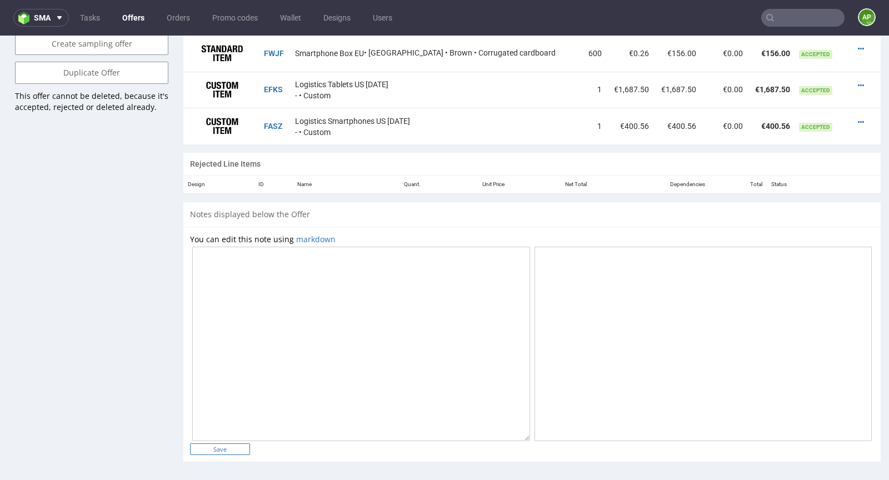
click at [234, 444] on input "Save" at bounding box center [220, 449] width 60 height 12
type input "In progress..."
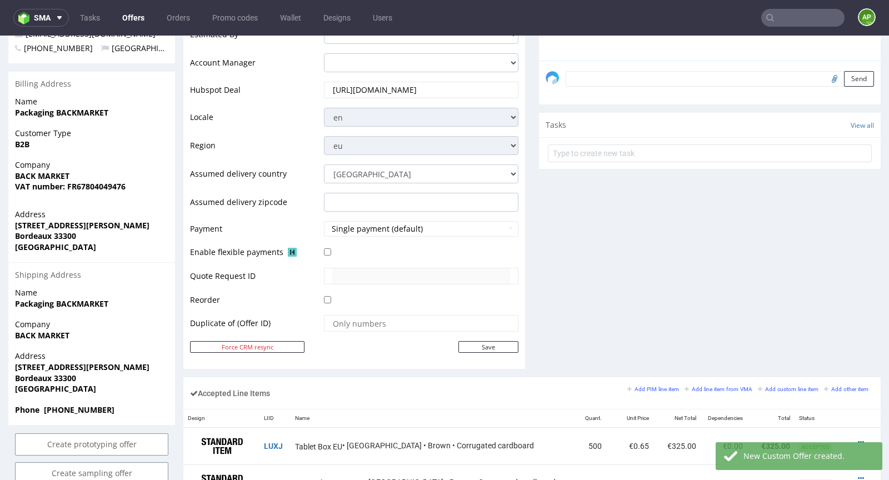
scroll to position [0, 0]
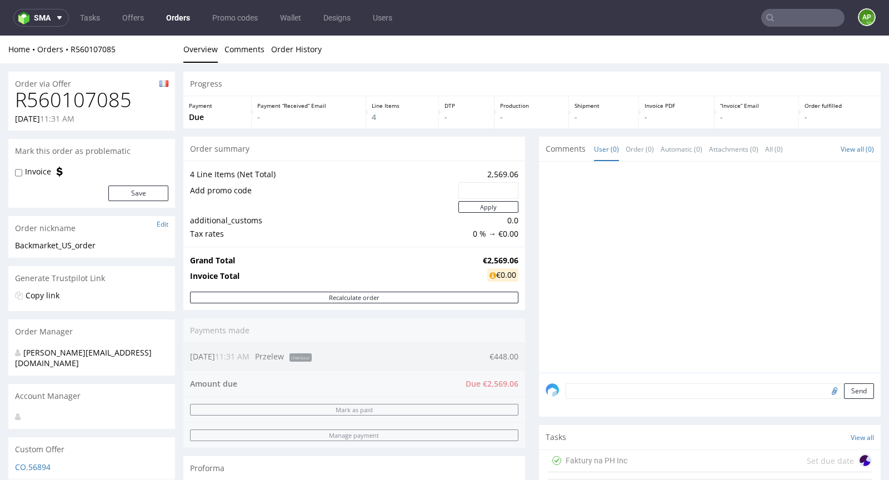
click at [167, 18] on link "Orders" at bounding box center [177, 18] width 37 height 18
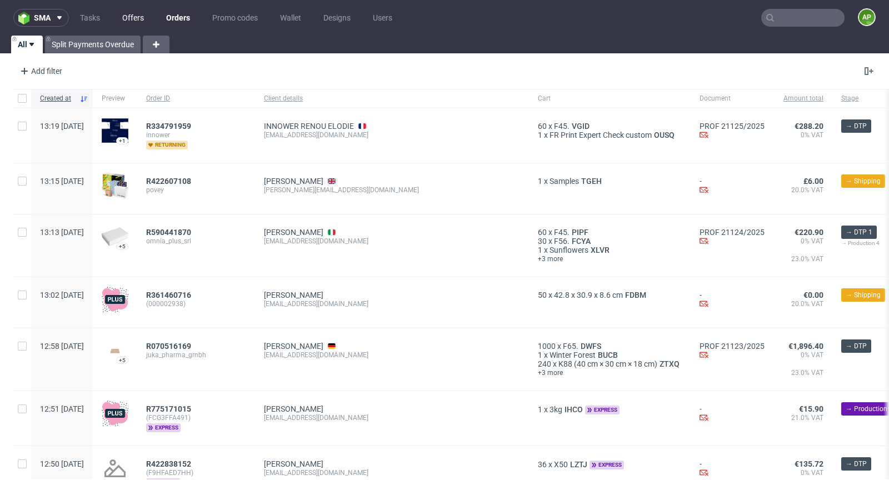
click at [134, 16] on link "Offers" at bounding box center [133, 18] width 35 height 18
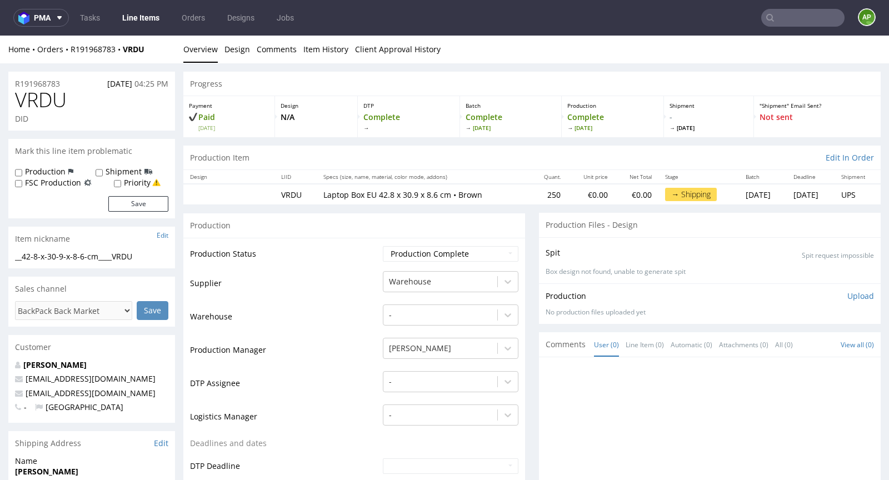
click at [141, 23] on link "Line Items" at bounding box center [141, 18] width 51 height 18
